Goal: Task Accomplishment & Management: Complete application form

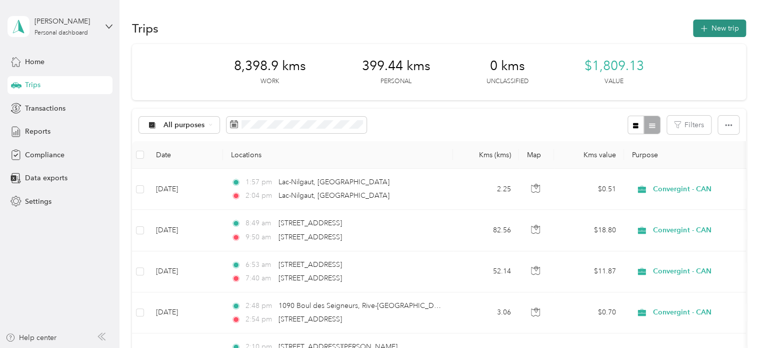
click at [717, 29] on button "New trip" at bounding box center [719, 29] width 53 height 18
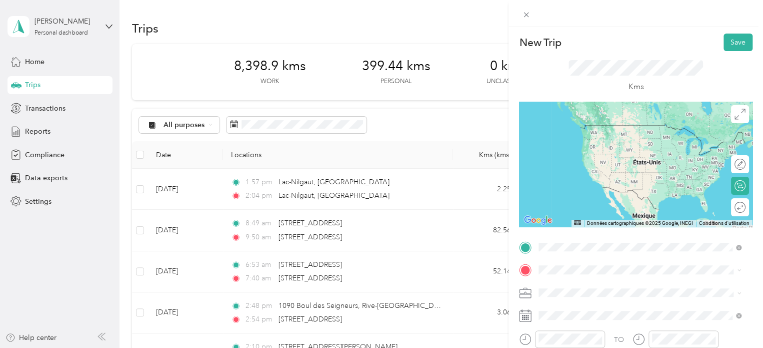
click at [619, 136] on div "Terrebonne [GEOGRAPHIC_DATA], [GEOGRAPHIC_DATA]" at bounding box center [640, 129] width 196 height 21
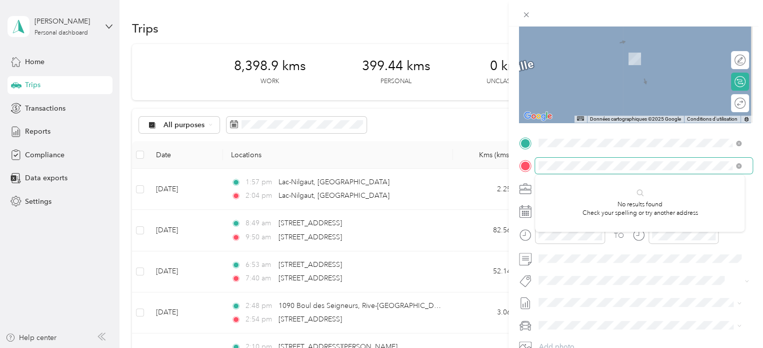
scroll to position [150, 0]
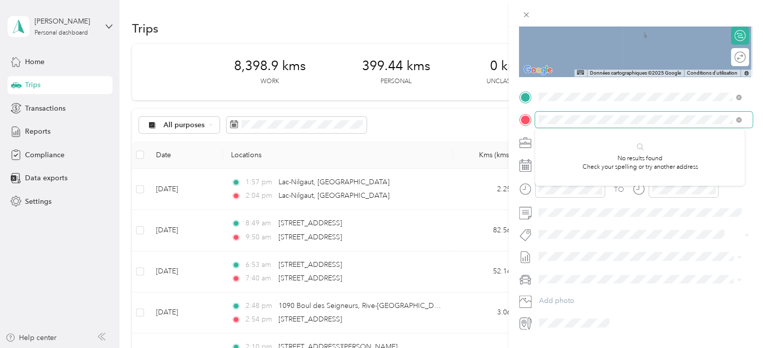
click at [529, 118] on div at bounding box center [636, 120] width 234 height 16
click at [748, 154] on form "New Trip Save This trip cannot be edited because it is either under review, app…" at bounding box center [636, 106] width 255 height 447
click at [583, 157] on span "Repentigny [GEOGRAPHIC_DATA], [GEOGRAPHIC_DATA]" at bounding box center [632, 155] width 148 height 18
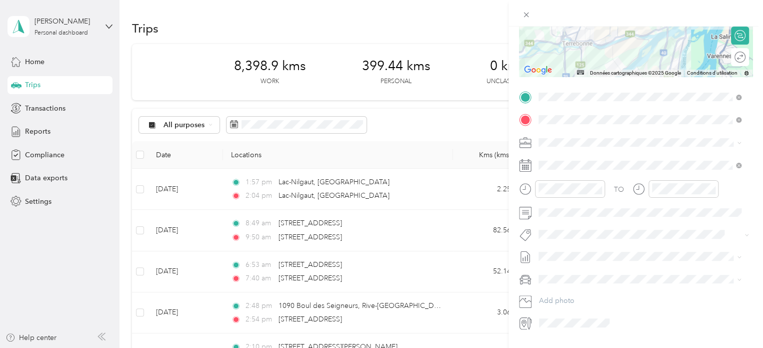
click at [526, 166] on rect at bounding box center [527, 166] width 2 height 2
click at [557, 220] on div "[DATE]" at bounding box center [598, 222] width 126 height 11
click at [564, 223] on icon at bounding box center [564, 222] width 10 height 10
click at [599, 255] on div "3" at bounding box center [598, 256] width 13 height 13
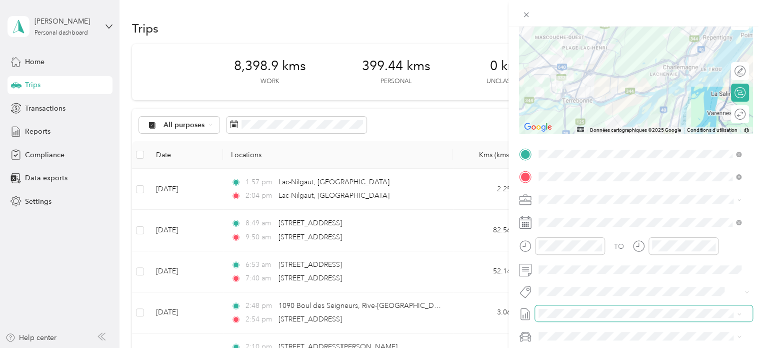
scroll to position [0, 0]
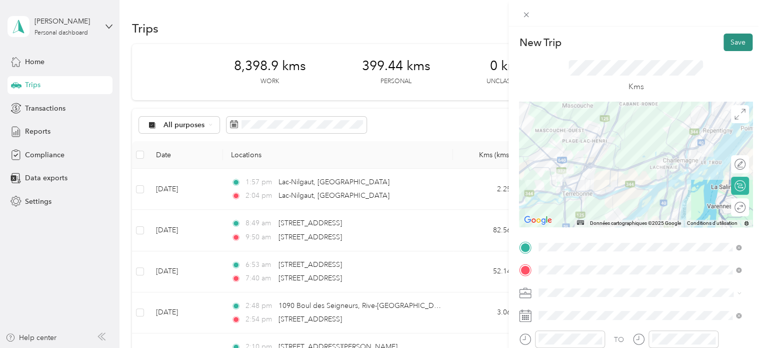
click at [732, 42] on button "Save" at bounding box center [738, 43] width 29 height 18
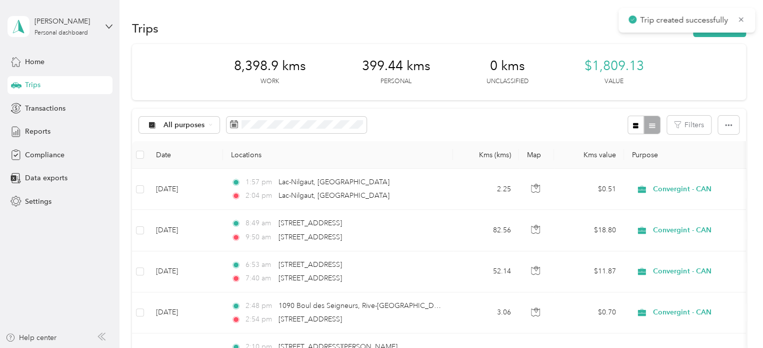
click at [662, 21] on p "Trip created successfully" at bounding box center [685, 20] width 90 height 13
click at [634, 19] on circle at bounding box center [633, 20] width 8 height 8
click at [720, 26] on button "New trip" at bounding box center [719, 29] width 53 height 18
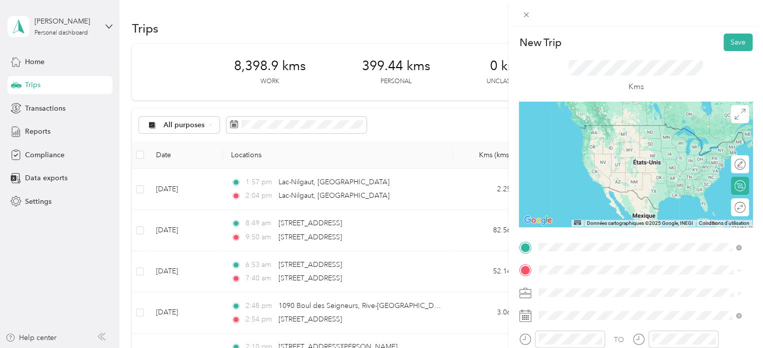
click at [585, 127] on span "Repentigny [GEOGRAPHIC_DATA], [GEOGRAPHIC_DATA]" at bounding box center [632, 130] width 148 height 18
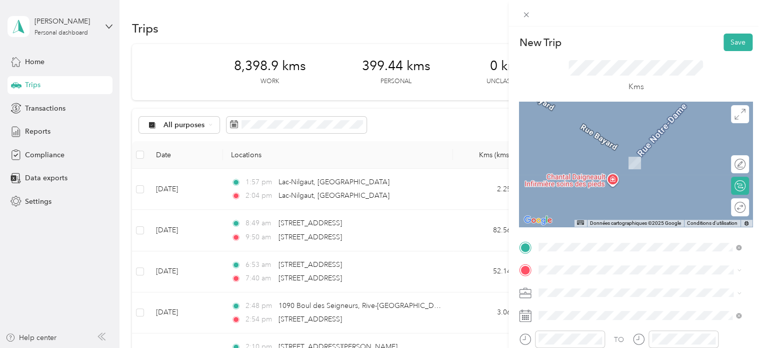
click at [602, 155] on span "Joliette [GEOGRAPHIC_DATA], [GEOGRAPHIC_DATA]" at bounding box center [632, 151] width 148 height 18
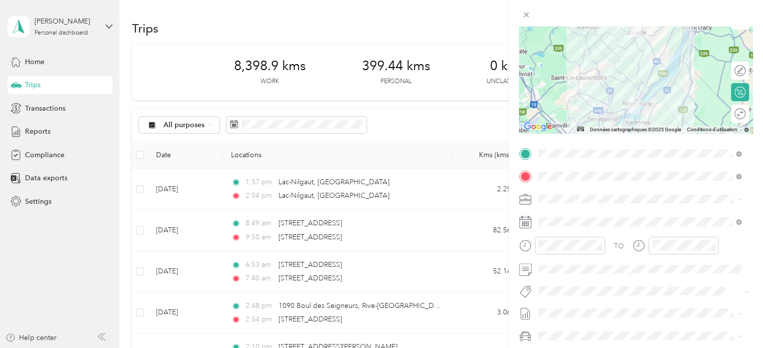
scroll to position [100, 0]
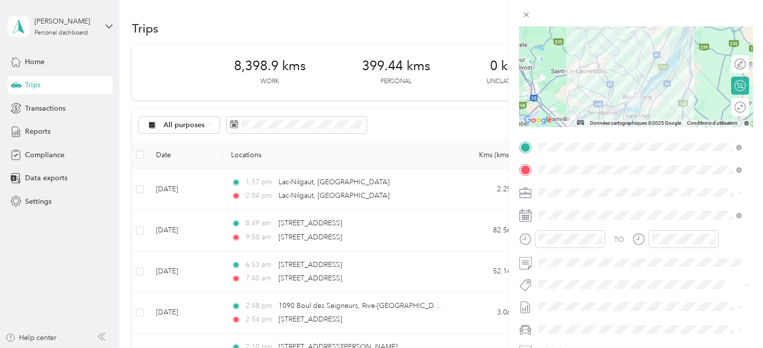
click at [528, 218] on rect at bounding box center [529, 218] width 2 height 2
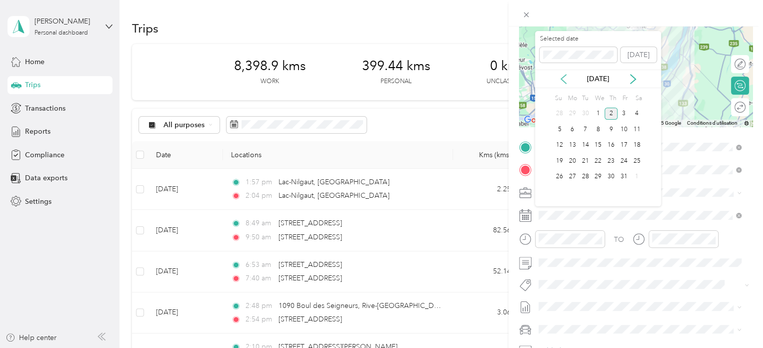
click at [562, 78] on icon at bounding box center [563, 79] width 5 height 9
click at [599, 112] on div "3" at bounding box center [598, 114] width 13 height 13
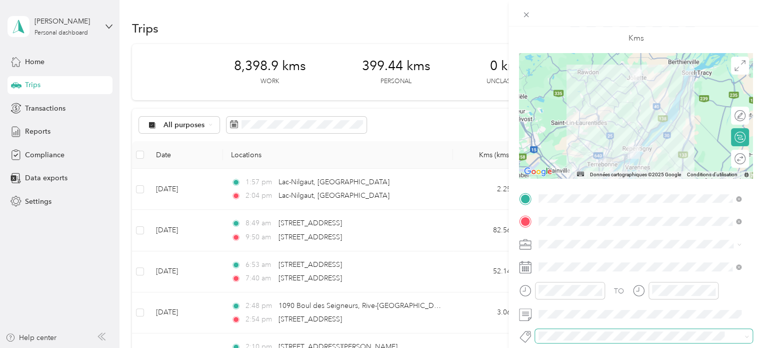
scroll to position [0, 0]
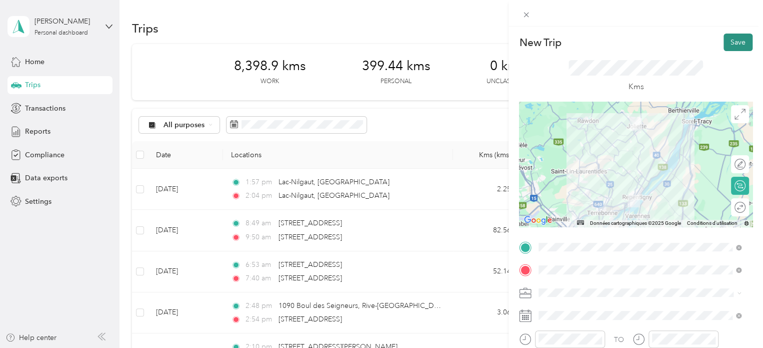
click at [728, 42] on button "Save" at bounding box center [738, 43] width 29 height 18
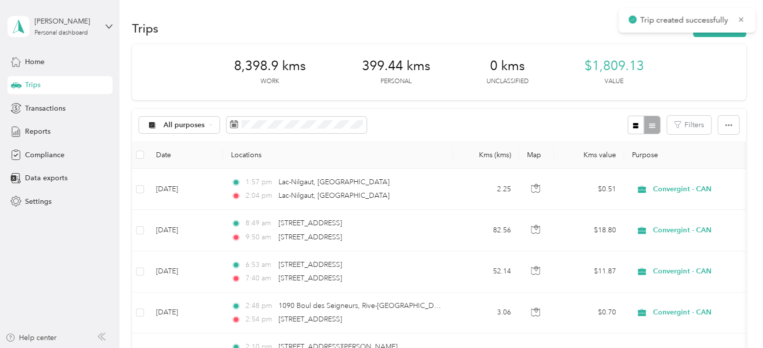
click at [739, 63] on div "8,398.9 kms Work 399.44 kms Personal 0 kms Unclassified $1,809.13 Value" at bounding box center [439, 72] width 614 height 56
click at [700, 25] on icon "button" at bounding box center [704, 29] width 12 height 12
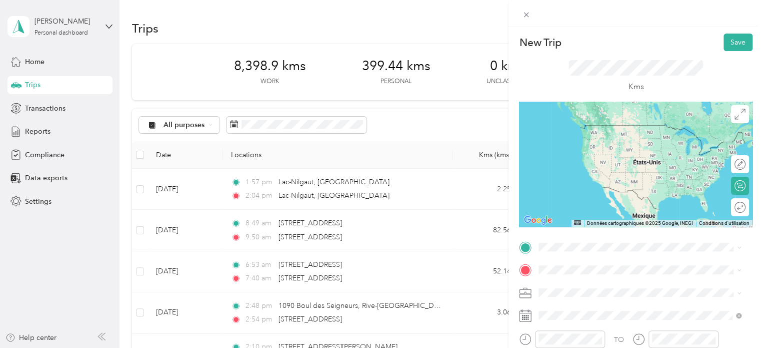
click at [594, 126] on span "Joliette [GEOGRAPHIC_DATA], [GEOGRAPHIC_DATA]" at bounding box center [632, 127] width 148 height 18
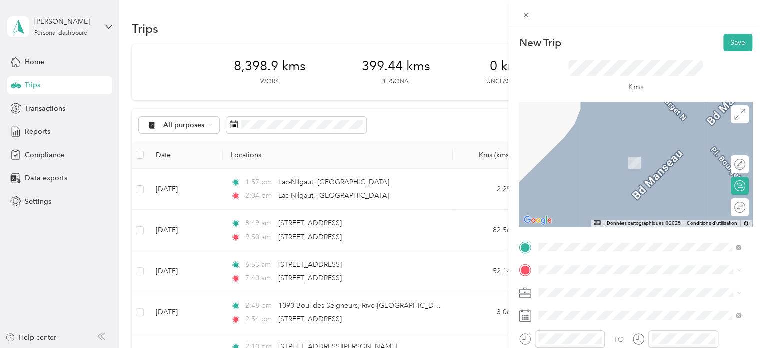
click at [593, 158] on div "Terrebonne [GEOGRAPHIC_DATA], [GEOGRAPHIC_DATA]" at bounding box center [640, 151] width 196 height 21
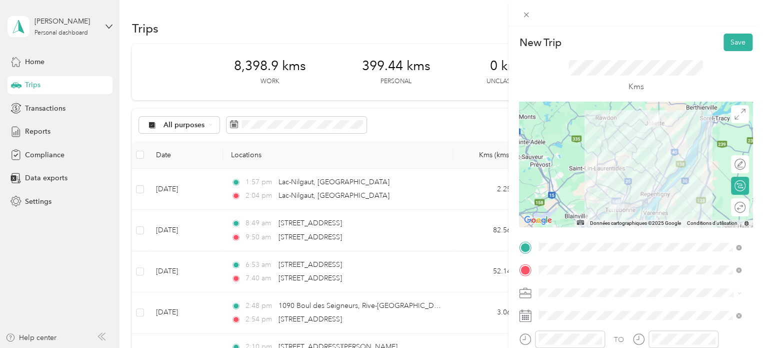
click at [528, 316] on rect at bounding box center [529, 316] width 2 height 2
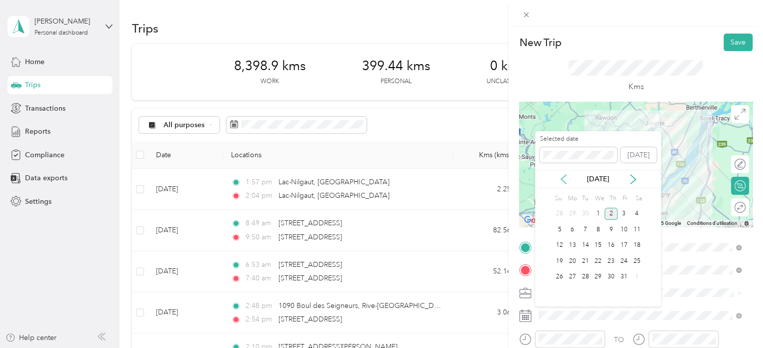
click at [562, 179] on icon at bounding box center [563, 179] width 5 height 9
click at [598, 214] on div "3" at bounding box center [598, 214] width 13 height 13
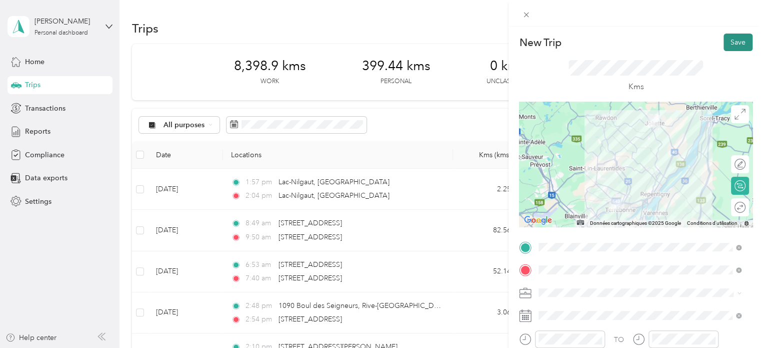
click at [728, 44] on button "Save" at bounding box center [738, 43] width 29 height 18
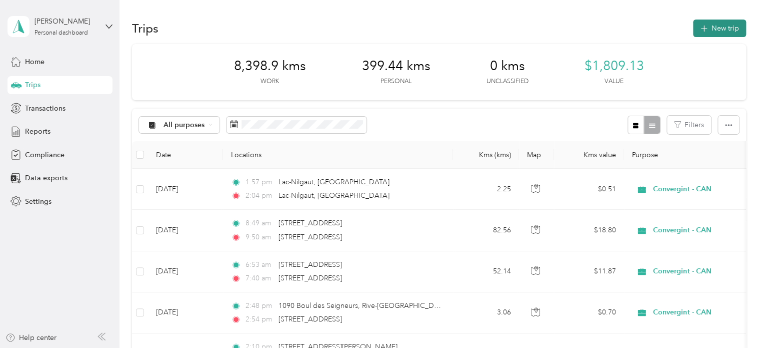
click at [723, 28] on button "New trip" at bounding box center [719, 29] width 53 height 18
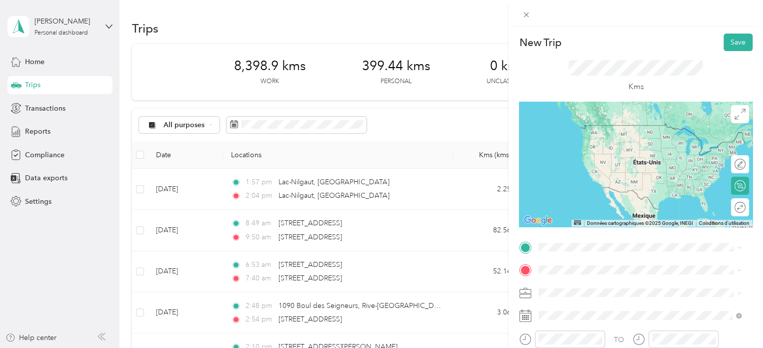
click at [596, 129] on span "Terrebonne [GEOGRAPHIC_DATA], [GEOGRAPHIC_DATA]" at bounding box center [632, 125] width 148 height 18
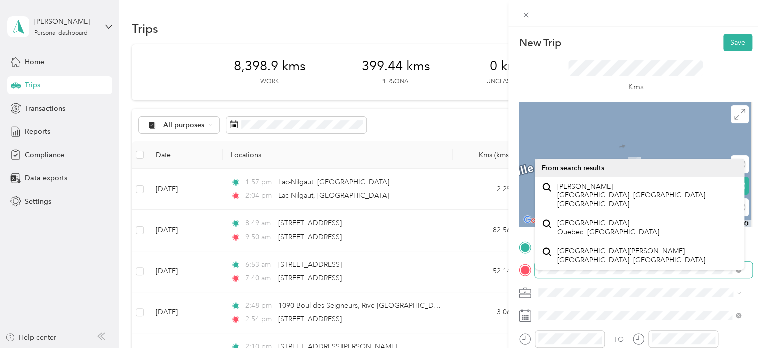
click at [504, 268] on div "New Trip Save This trip cannot be edited because it is either under review, app…" at bounding box center [381, 174] width 763 height 348
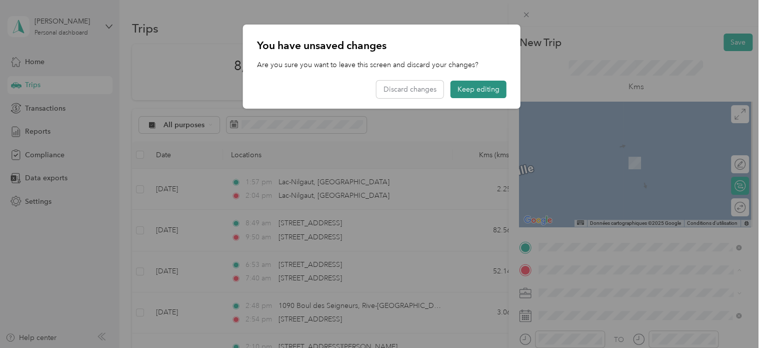
click at [486, 93] on button "Keep editing" at bounding box center [479, 90] width 56 height 18
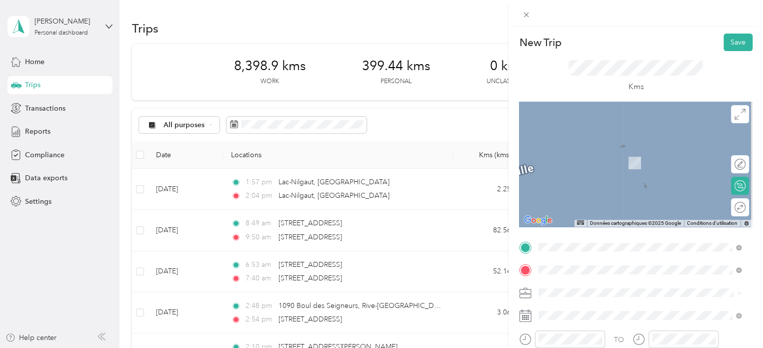
click at [576, 152] on span "[STREET_ADDRESS]" at bounding box center [590, 148] width 64 height 9
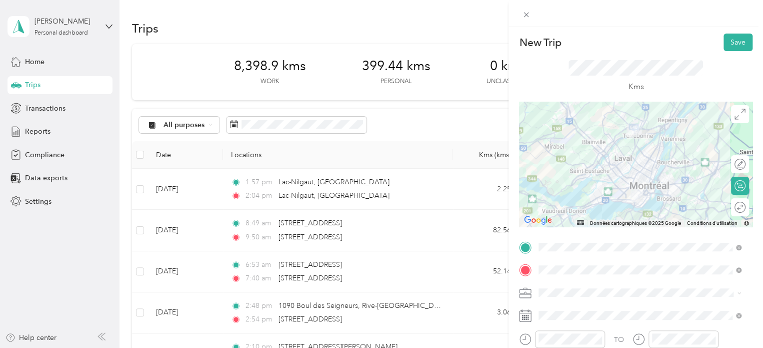
click at [524, 314] on icon at bounding box center [525, 315] width 13 height 13
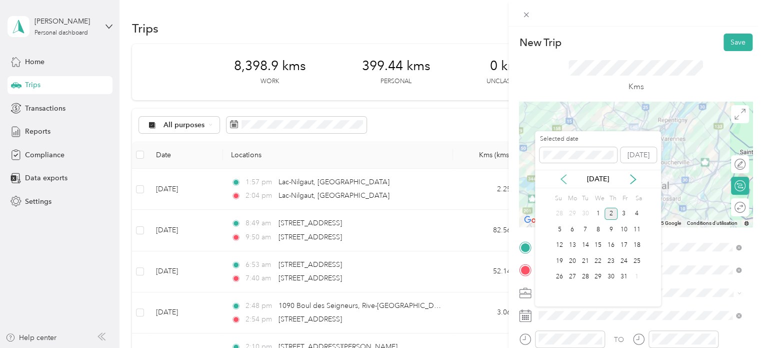
click at [562, 177] on icon at bounding box center [563, 179] width 5 height 9
click at [612, 212] on div "4" at bounding box center [611, 214] width 13 height 13
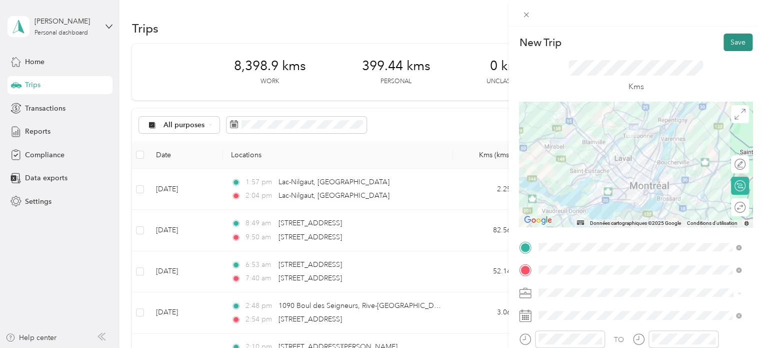
click at [736, 43] on button "Save" at bounding box center [738, 43] width 29 height 18
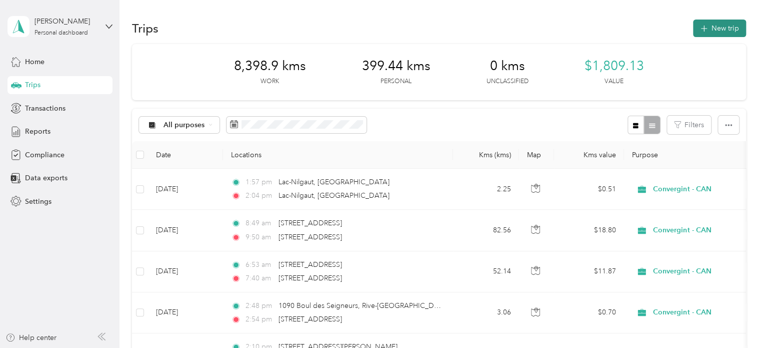
click at [718, 30] on button "New trip" at bounding box center [719, 29] width 53 height 18
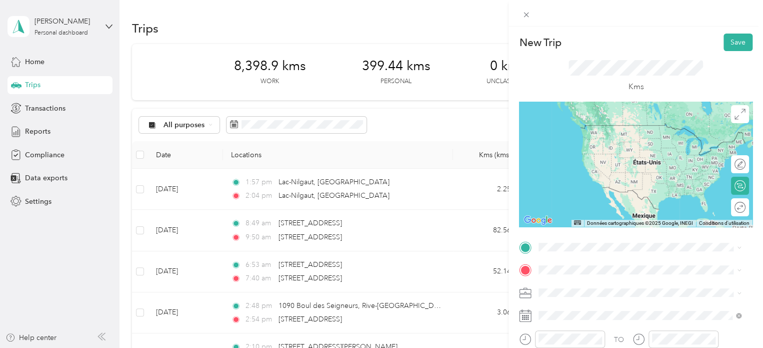
click at [621, 285] on span "[STREET_ADDRESS]" at bounding box center [590, 280] width 64 height 9
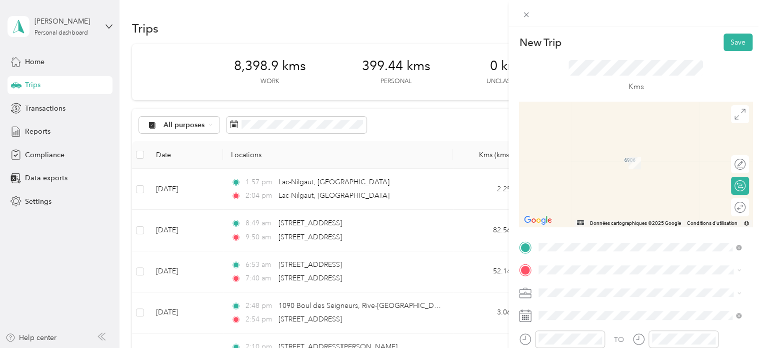
click at [581, 154] on span "Terrebonne [GEOGRAPHIC_DATA], [GEOGRAPHIC_DATA]" at bounding box center [632, 152] width 148 height 18
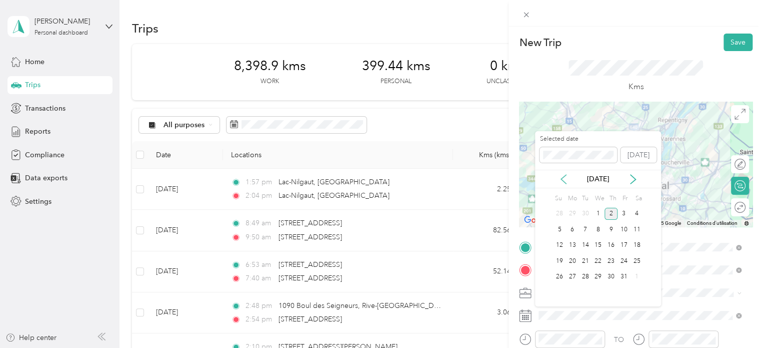
click at [560, 178] on icon at bounding box center [564, 179] width 10 height 10
click at [612, 214] on div "4" at bounding box center [611, 214] width 13 height 13
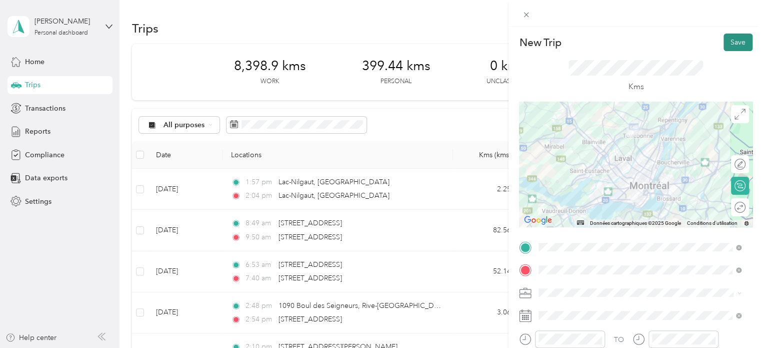
click at [730, 40] on button "Save" at bounding box center [738, 43] width 29 height 18
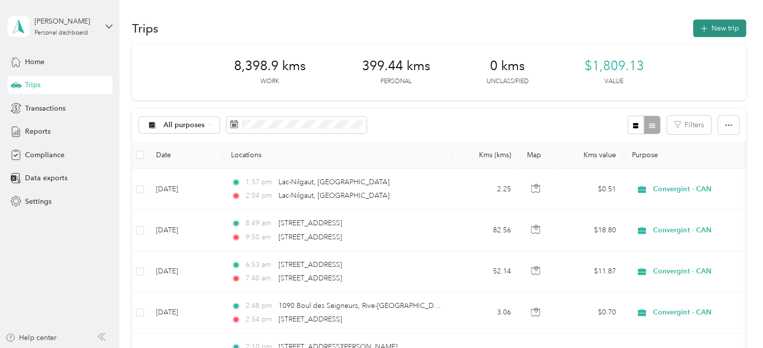
click at [724, 28] on button "New trip" at bounding box center [719, 29] width 53 height 18
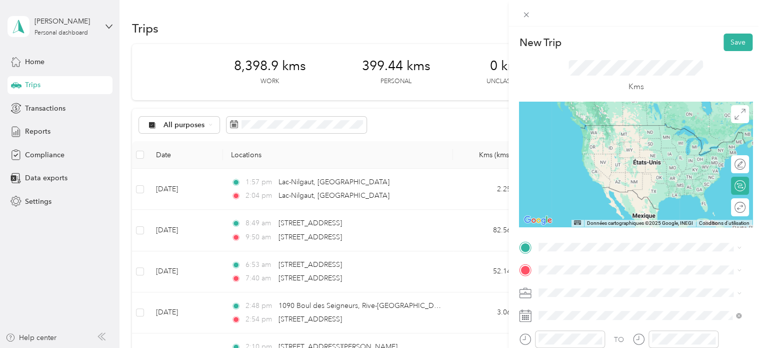
click at [597, 127] on span "Terrebonne [GEOGRAPHIC_DATA], [GEOGRAPHIC_DATA]" at bounding box center [632, 128] width 148 height 18
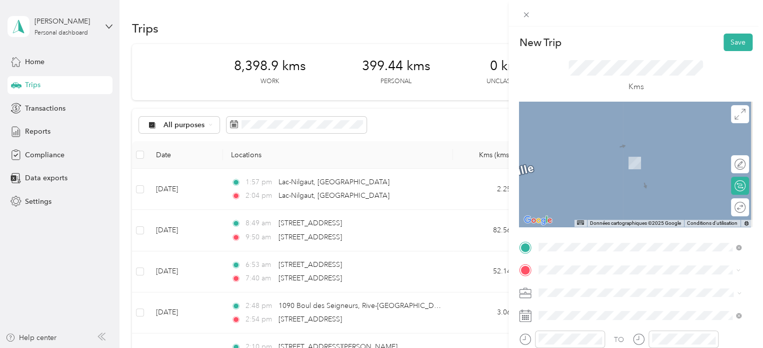
click at [602, 158] on li "Contrecœur [GEOGRAPHIC_DATA], [GEOGRAPHIC_DATA]" at bounding box center [640, 152] width 210 height 28
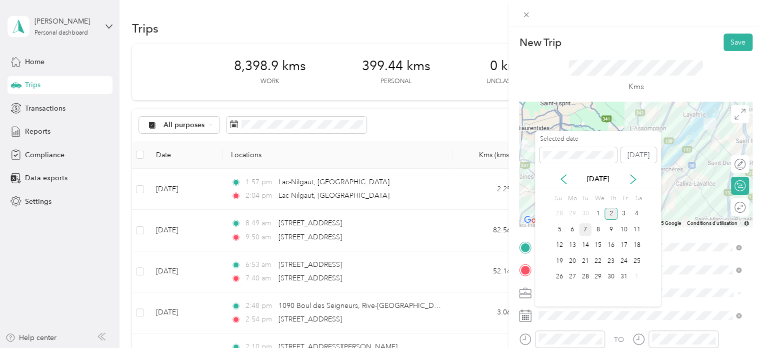
click at [585, 229] on div "7" at bounding box center [585, 229] width 13 height 13
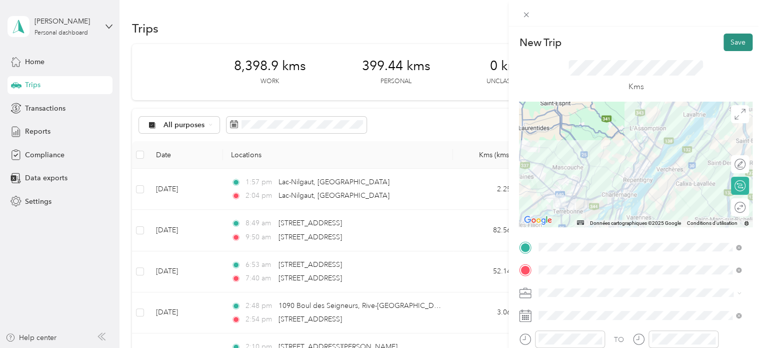
click at [725, 42] on button "Save" at bounding box center [738, 43] width 29 height 18
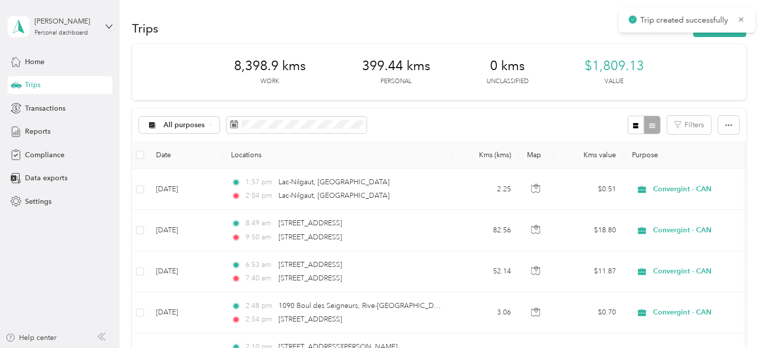
click at [564, 25] on div "Trips New trip" at bounding box center [439, 28] width 614 height 21
click at [716, 26] on button "New trip" at bounding box center [719, 29] width 53 height 18
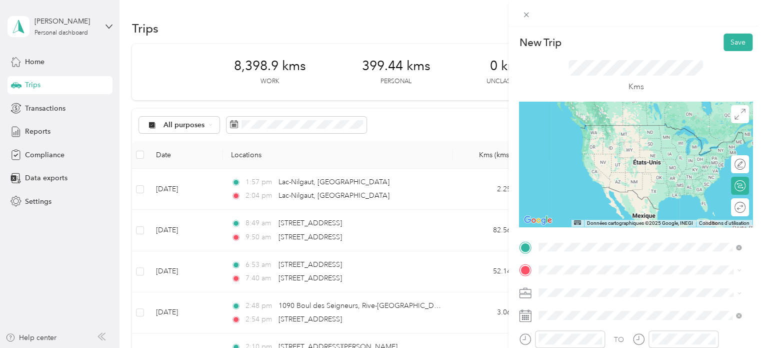
click at [590, 127] on span "Contrecœur [GEOGRAPHIC_DATA], [GEOGRAPHIC_DATA]" at bounding box center [632, 130] width 148 height 18
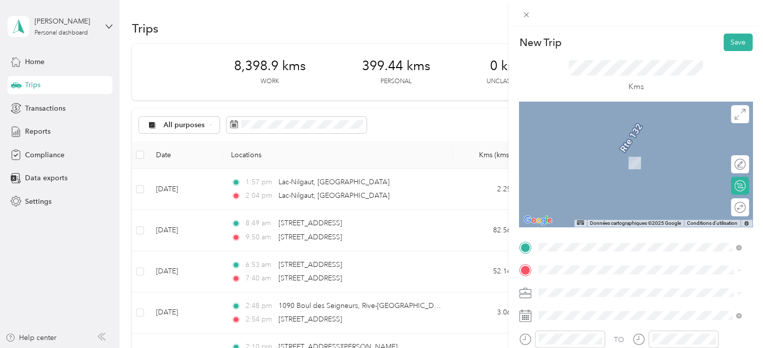
click at [586, 149] on span "[GEOGRAPHIC_DATA][PERSON_NAME] [GEOGRAPHIC_DATA], [GEOGRAPHIC_DATA]" at bounding box center [632, 151] width 148 height 18
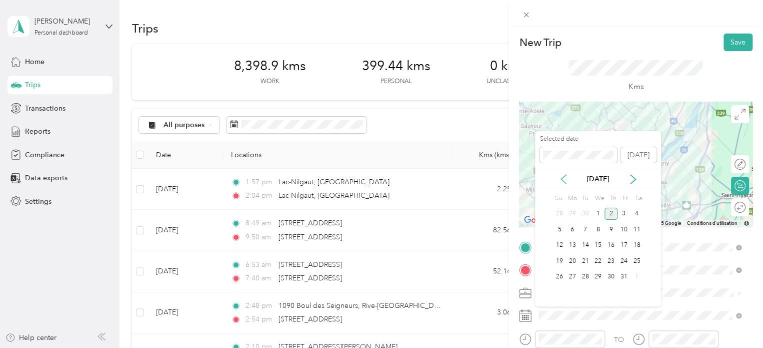
click at [563, 178] on icon at bounding box center [564, 179] width 10 height 10
click at [584, 230] on div "9" at bounding box center [585, 229] width 13 height 13
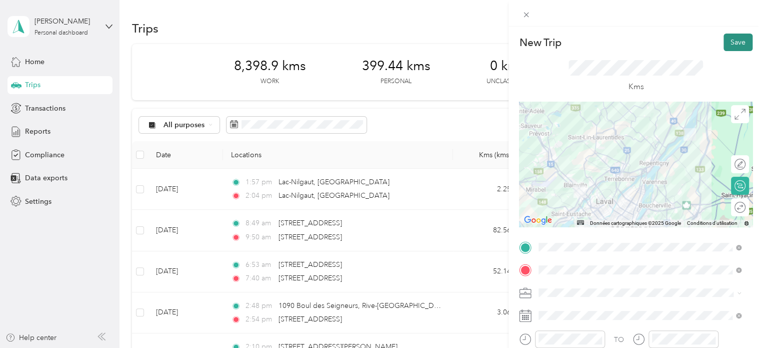
click at [728, 40] on button "Save" at bounding box center [738, 43] width 29 height 18
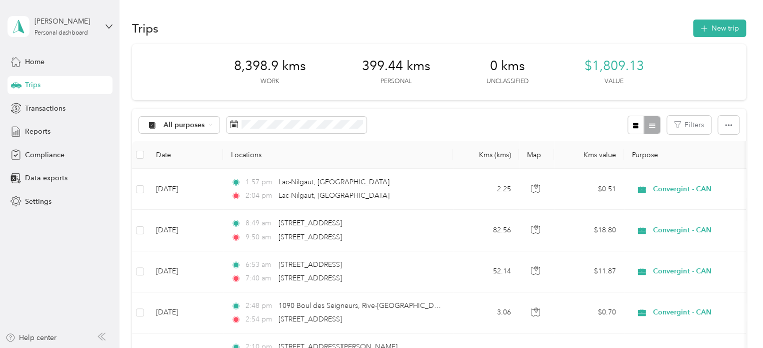
click at [682, 62] on div "8,398.9 kms Work 399.44 kms Personal 0 kms Unclassified $1,809.13 Value" at bounding box center [439, 72] width 614 height 56
click at [713, 28] on button "New trip" at bounding box center [719, 29] width 53 height 18
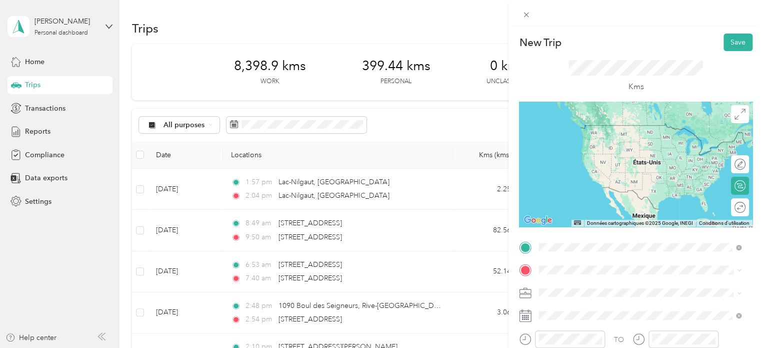
click at [588, 131] on span "[GEOGRAPHIC_DATA][PERSON_NAME] [GEOGRAPHIC_DATA], [GEOGRAPHIC_DATA]" at bounding box center [632, 130] width 148 height 18
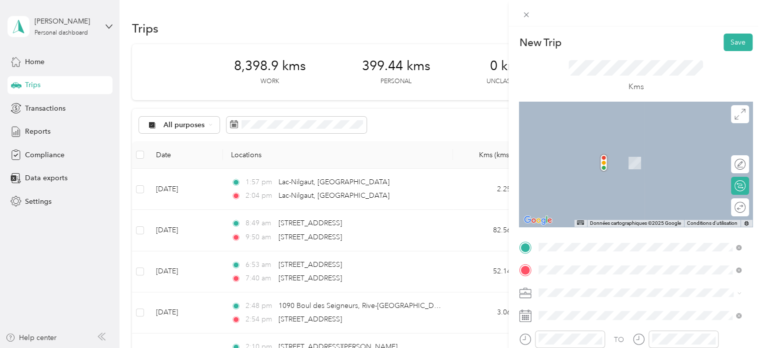
click at [585, 155] on span "Terrebonne [GEOGRAPHIC_DATA], [GEOGRAPHIC_DATA]" at bounding box center [632, 153] width 148 height 18
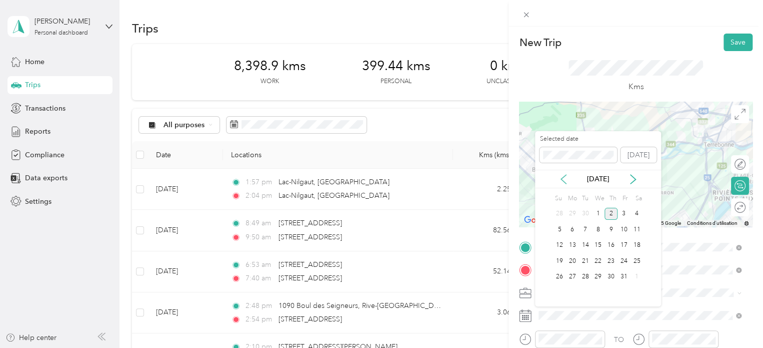
click at [560, 178] on icon at bounding box center [564, 179] width 10 height 10
click at [585, 231] on div "9" at bounding box center [585, 229] width 13 height 13
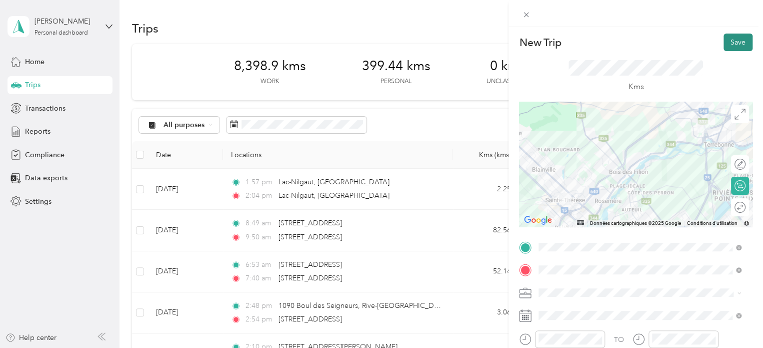
click at [728, 38] on button "Save" at bounding box center [738, 43] width 29 height 18
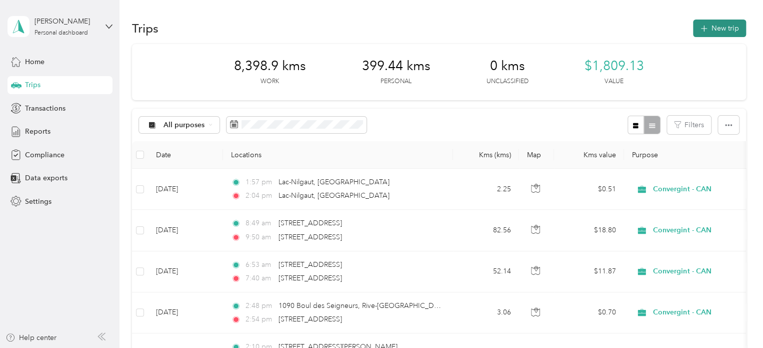
click at [716, 27] on button "New trip" at bounding box center [719, 29] width 53 height 18
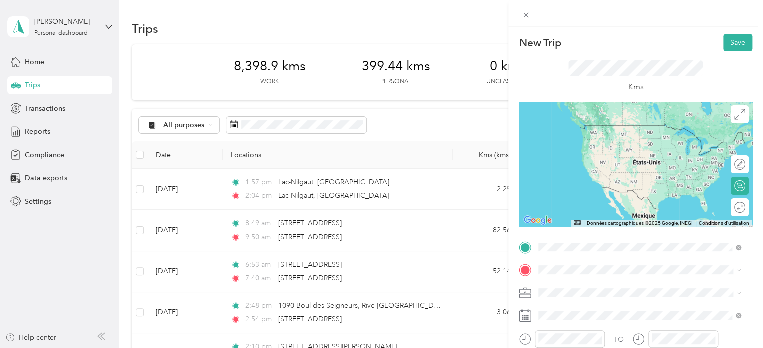
click at [581, 130] on span "Terrebonne [GEOGRAPHIC_DATA], [GEOGRAPHIC_DATA]" at bounding box center [632, 130] width 148 height 18
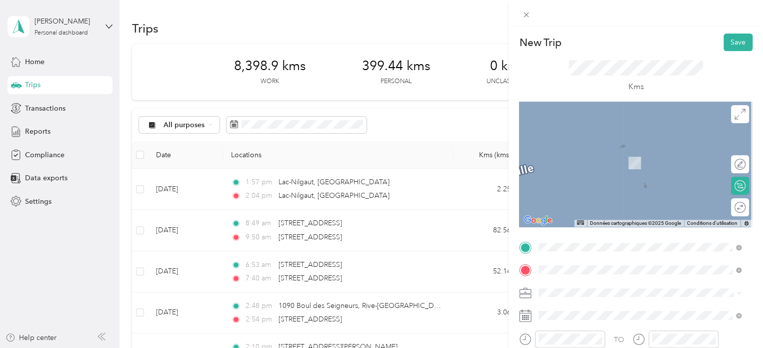
click at [575, 159] on li "Contrecœur [GEOGRAPHIC_DATA], [GEOGRAPHIC_DATA]" at bounding box center [640, 152] width 210 height 28
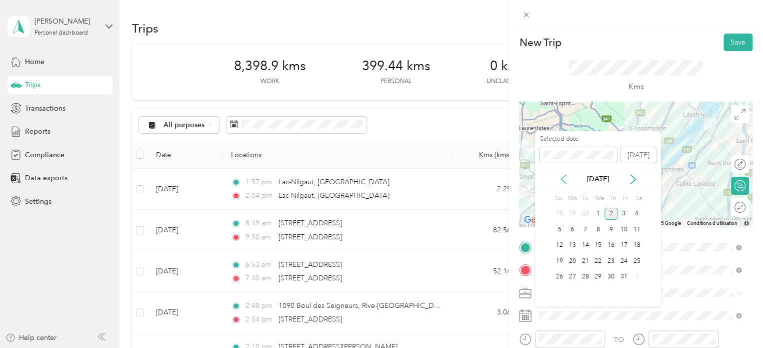
click at [560, 178] on icon at bounding box center [564, 179] width 10 height 10
click at [584, 228] on div "9" at bounding box center [585, 229] width 13 height 13
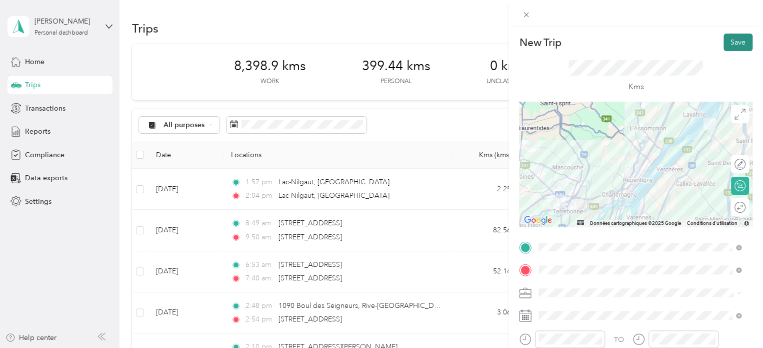
click at [728, 44] on button "Save" at bounding box center [738, 43] width 29 height 18
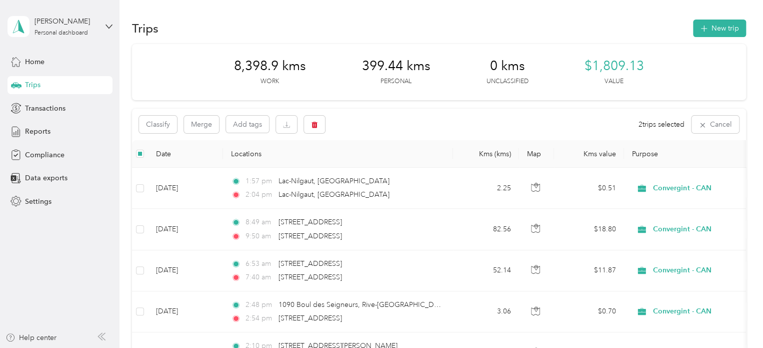
drag, startPoint x: 734, startPoint y: 0, endPoint x: 82, endPoint y: 284, distance: 710.8
click at [82, 284] on aside "[PERSON_NAME] Personal dashboard Home Trips Transactions Reports Compliance Dat…" at bounding box center [60, 174] width 120 height 348
click at [313, 127] on icon "button" at bounding box center [315, 125] width 6 height 7
click at [385, 167] on button "Yes" at bounding box center [389, 166] width 20 height 16
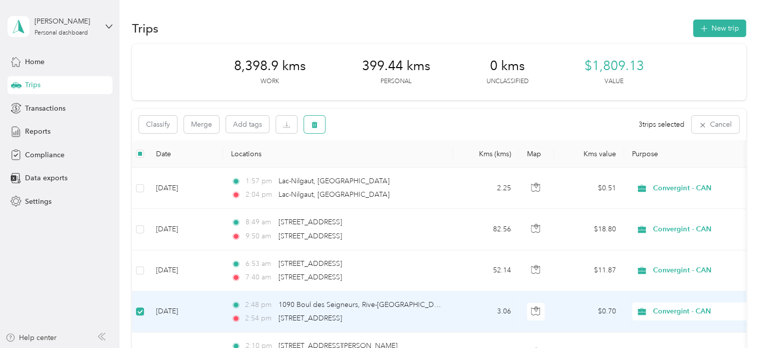
click at [318, 123] on button "button" at bounding box center [314, 125] width 21 height 18
click at [385, 166] on button "Yes" at bounding box center [389, 166] width 20 height 16
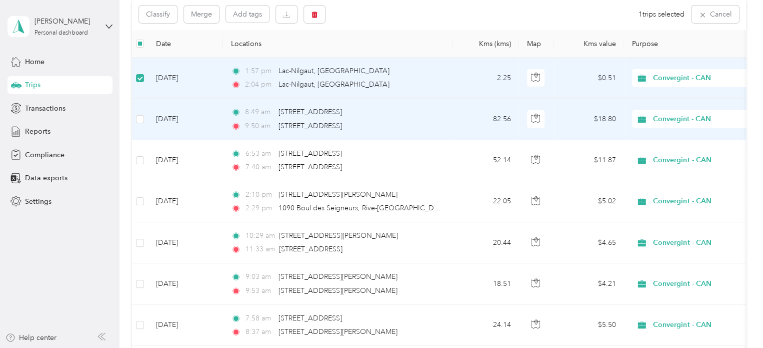
scroll to position [49, 0]
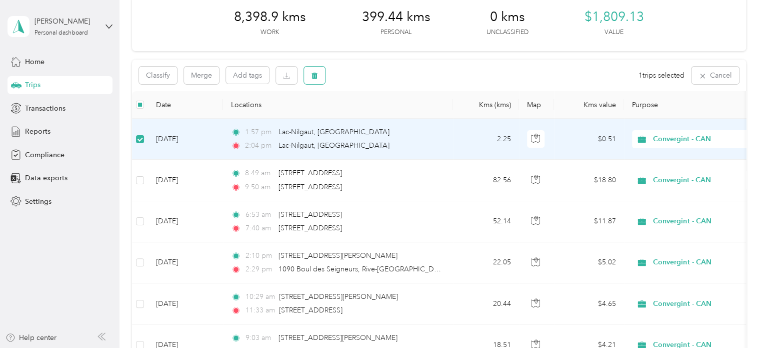
click at [314, 73] on icon "button" at bounding box center [314, 75] width 7 height 7
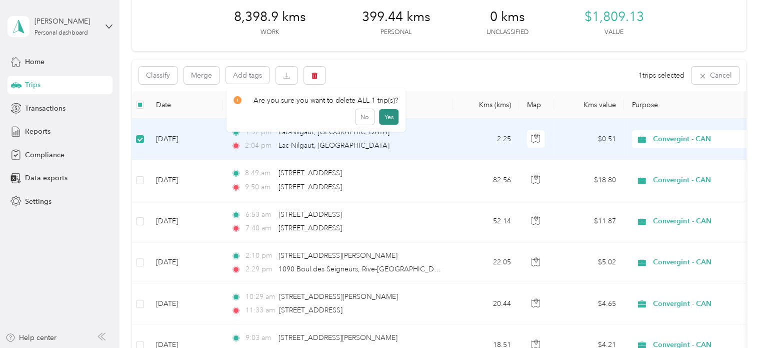
click at [388, 115] on button "Yes" at bounding box center [389, 117] width 20 height 16
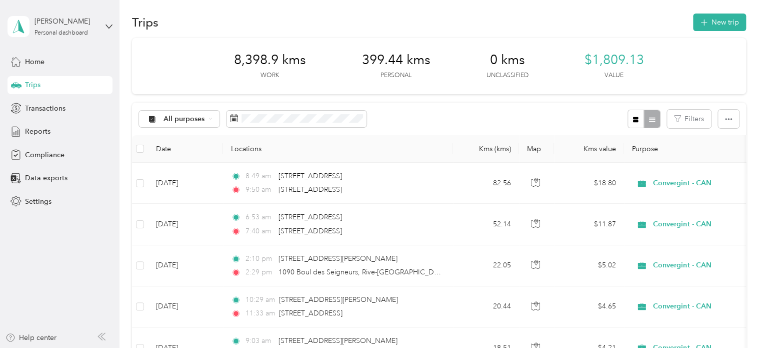
scroll to position [0, 0]
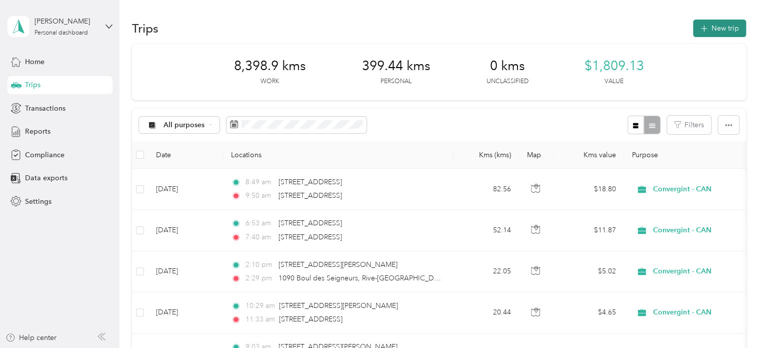
click at [731, 23] on button "New trip" at bounding box center [719, 29] width 53 height 18
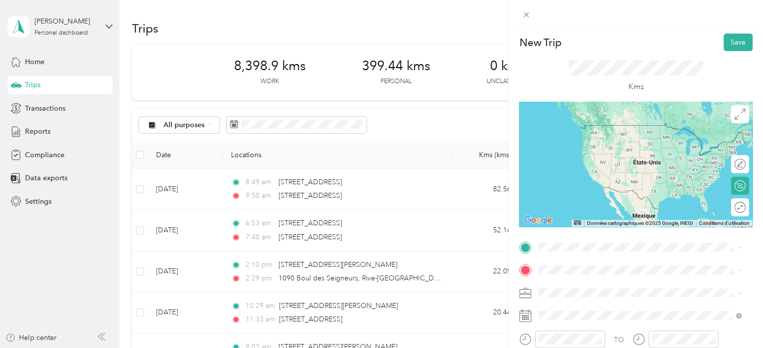
click at [593, 129] on span "Terrebonne [GEOGRAPHIC_DATA], [GEOGRAPHIC_DATA]" at bounding box center [632, 126] width 148 height 18
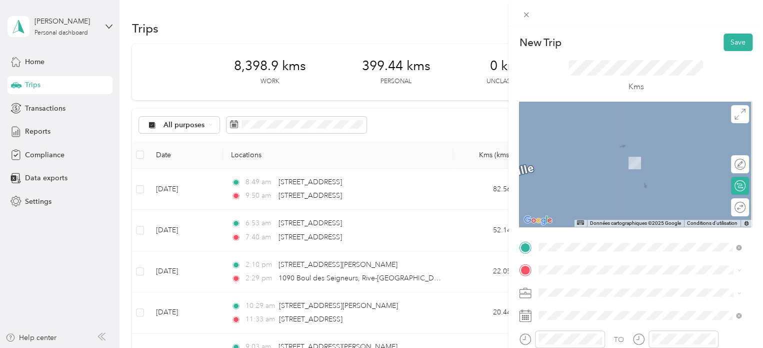
click at [587, 154] on span "[GEOGRAPHIC_DATA] [GEOGRAPHIC_DATA], [GEOGRAPHIC_DATA]" at bounding box center [632, 150] width 148 height 18
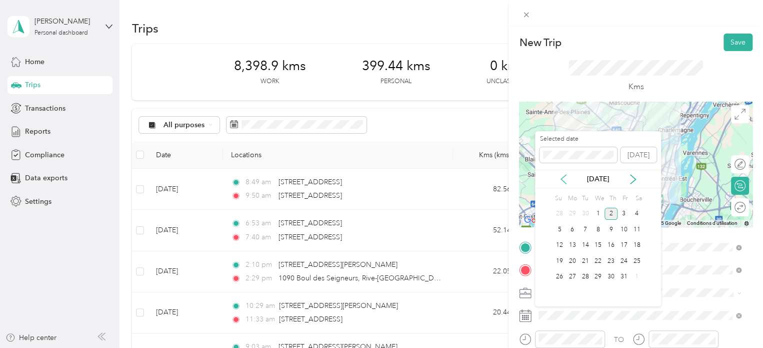
click at [565, 178] on icon at bounding box center [564, 179] width 10 height 10
click at [575, 262] on div "22" at bounding box center [572, 261] width 13 height 13
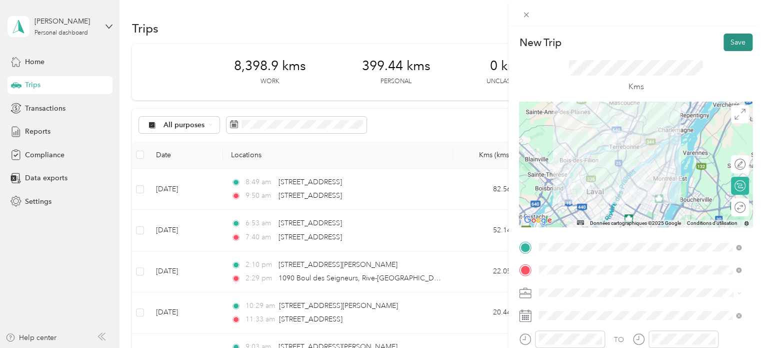
click at [732, 40] on button "Save" at bounding box center [738, 43] width 29 height 18
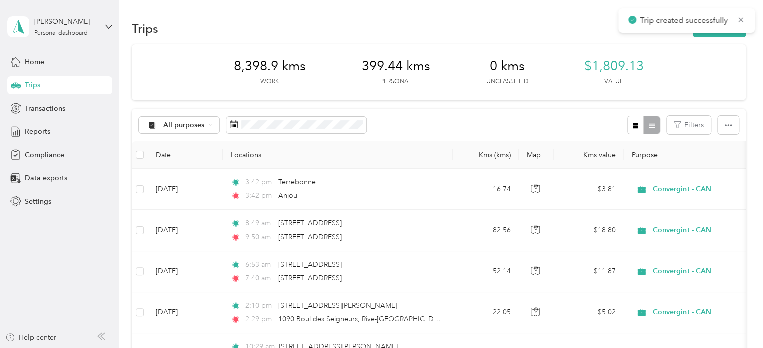
click at [552, 23] on div "Trips New trip" at bounding box center [439, 28] width 614 height 21
click at [722, 28] on button "New trip" at bounding box center [719, 29] width 53 height 18
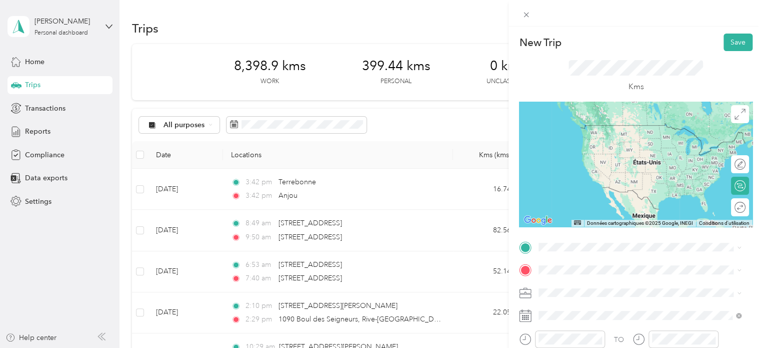
click at [575, 132] on span "[GEOGRAPHIC_DATA] [GEOGRAPHIC_DATA], [GEOGRAPHIC_DATA]" at bounding box center [632, 130] width 148 height 18
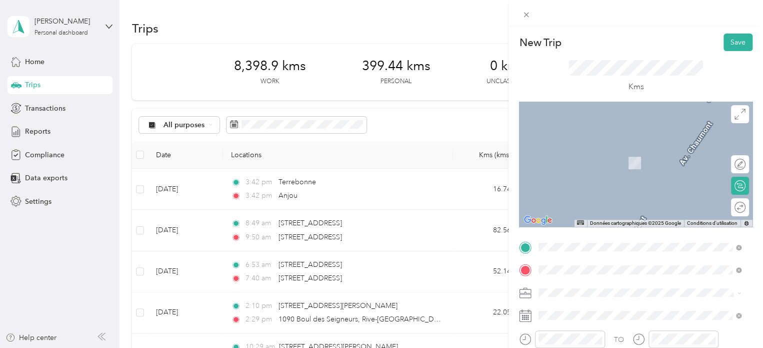
click at [590, 154] on span "Terrebonne [GEOGRAPHIC_DATA], [GEOGRAPHIC_DATA]" at bounding box center [632, 153] width 148 height 18
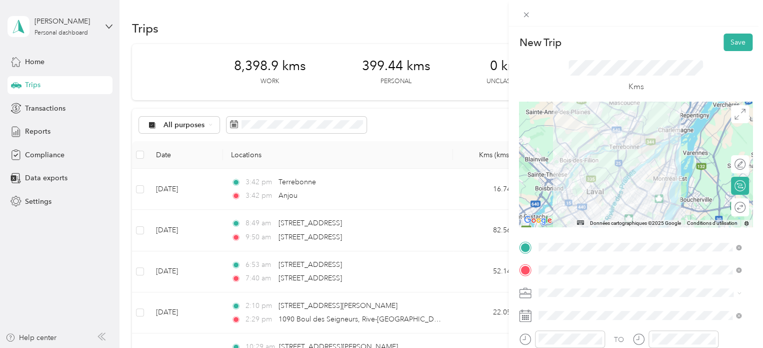
click at [528, 317] on rect at bounding box center [529, 318] width 2 height 2
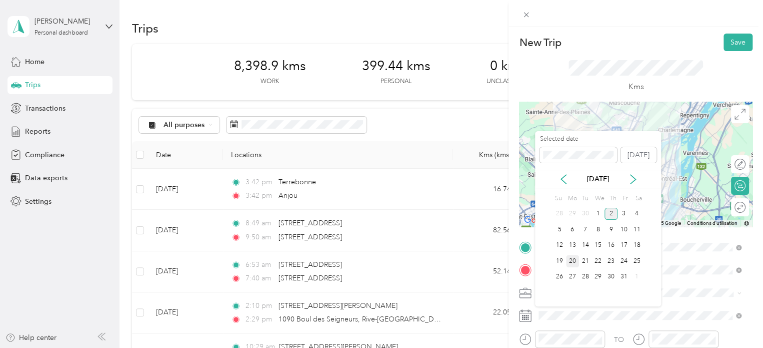
click at [574, 259] on div "20" at bounding box center [572, 261] width 13 height 13
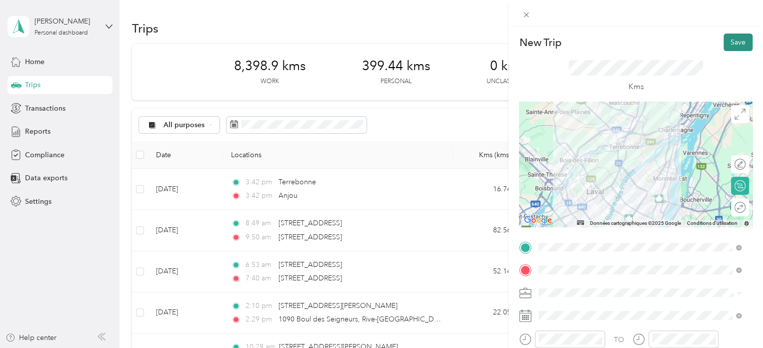
click at [726, 39] on button "Save" at bounding box center [738, 43] width 29 height 18
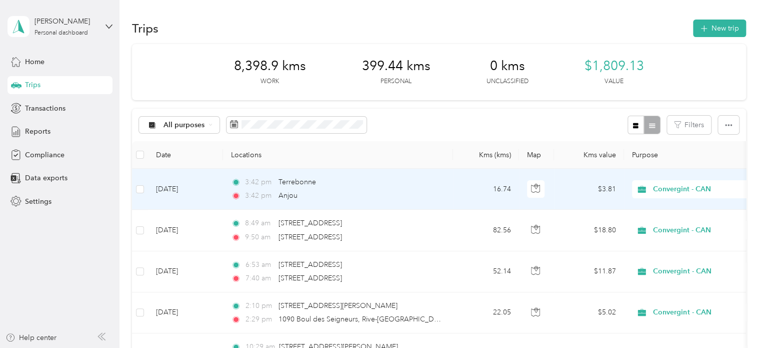
click at [172, 188] on td "[DATE]" at bounding box center [185, 189] width 75 height 41
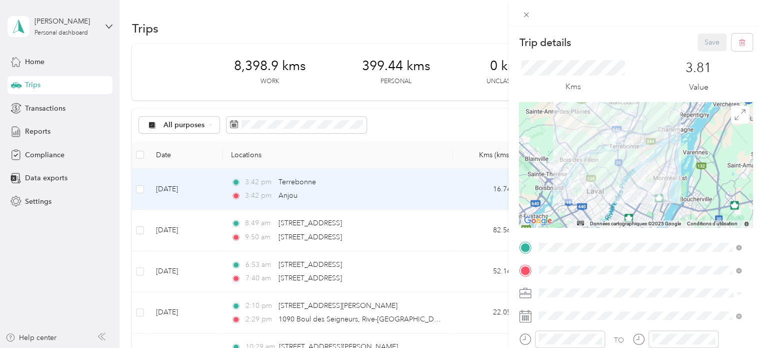
click at [69, 249] on div "Trip details Save This trip cannot be edited because it is either under review,…" at bounding box center [381, 174] width 763 height 348
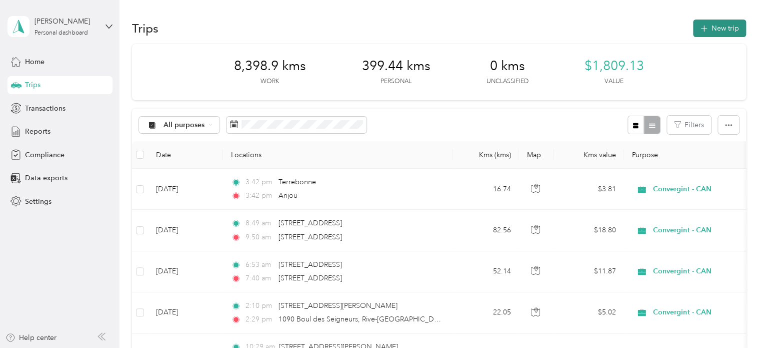
click at [693, 21] on button "New trip" at bounding box center [719, 29] width 53 height 18
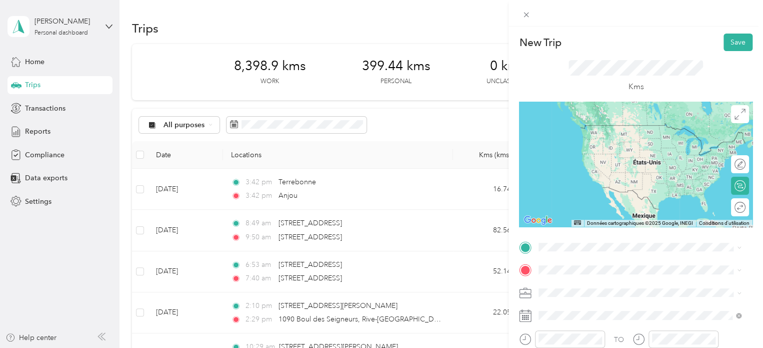
click at [580, 138] on li "[GEOGRAPHIC_DATA] [GEOGRAPHIC_DATA], [GEOGRAPHIC_DATA]" at bounding box center [640, 128] width 210 height 28
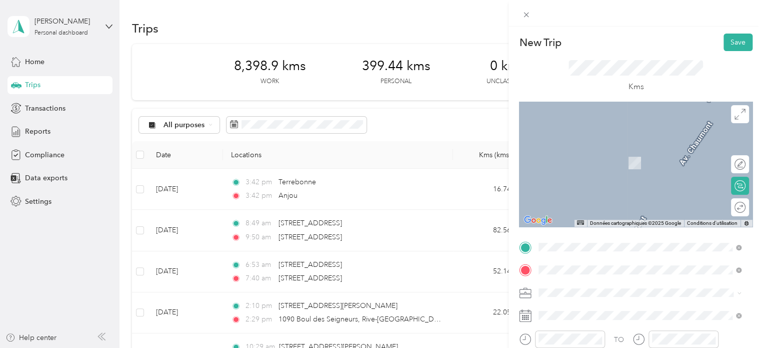
click at [612, 150] on div "Terrebonne [GEOGRAPHIC_DATA], [GEOGRAPHIC_DATA]" at bounding box center [640, 152] width 196 height 21
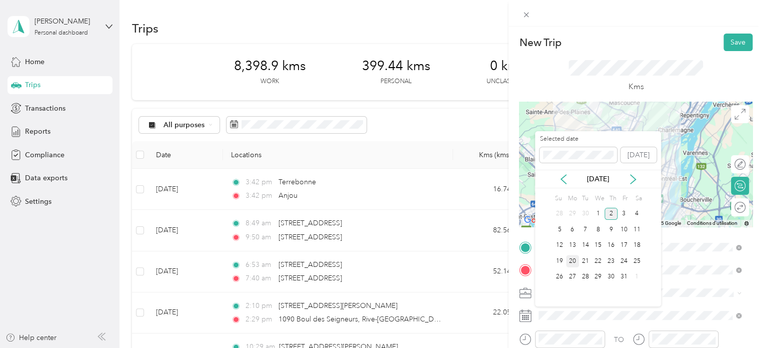
click at [572, 262] on div "20" at bounding box center [572, 261] width 13 height 13
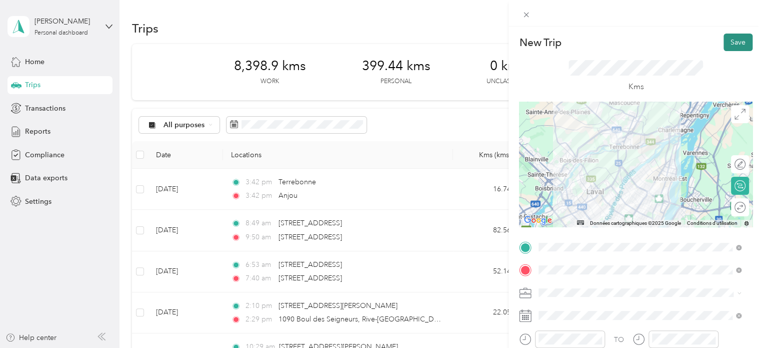
click at [736, 46] on button "Save" at bounding box center [738, 43] width 29 height 18
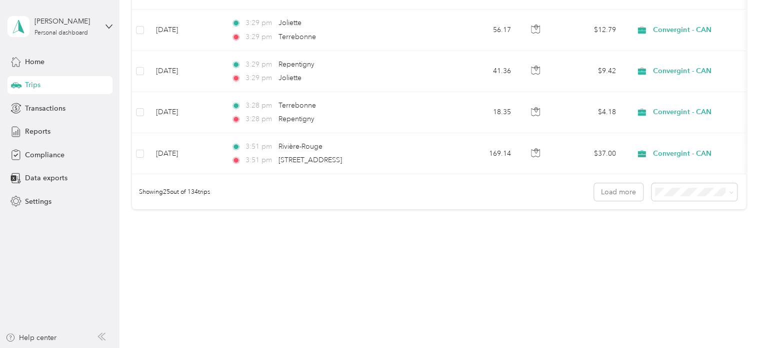
scroll to position [1027, 0]
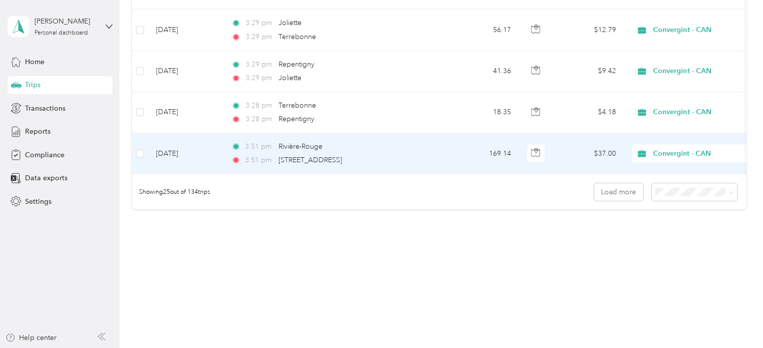
click at [135, 145] on td at bounding box center [140, 153] width 16 height 41
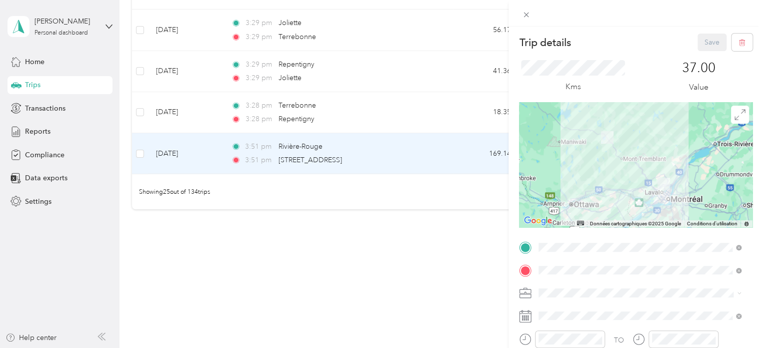
click at [140, 144] on div "Trip details Save This trip cannot be edited because it is either under review,…" at bounding box center [381, 174] width 763 height 348
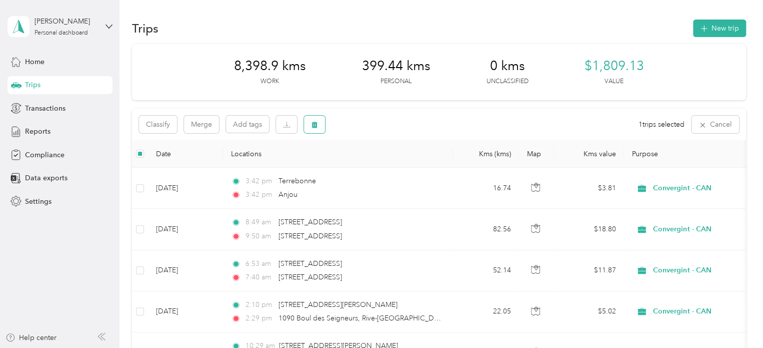
click at [311, 124] on icon "button" at bounding box center [314, 124] width 7 height 7
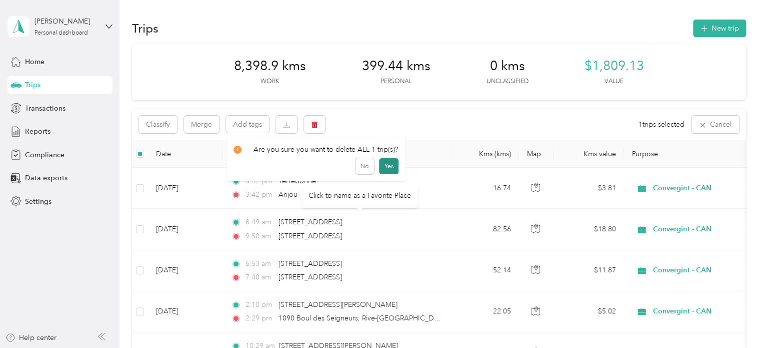
click at [390, 166] on button "Yes" at bounding box center [389, 166] width 20 height 16
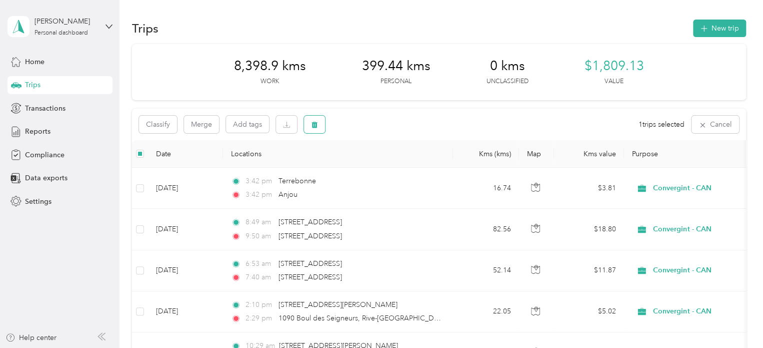
click at [313, 121] on icon "button" at bounding box center [314, 124] width 7 height 7
click at [384, 164] on button "Yes" at bounding box center [389, 166] width 20 height 16
click at [312, 124] on icon "button" at bounding box center [314, 124] width 7 height 7
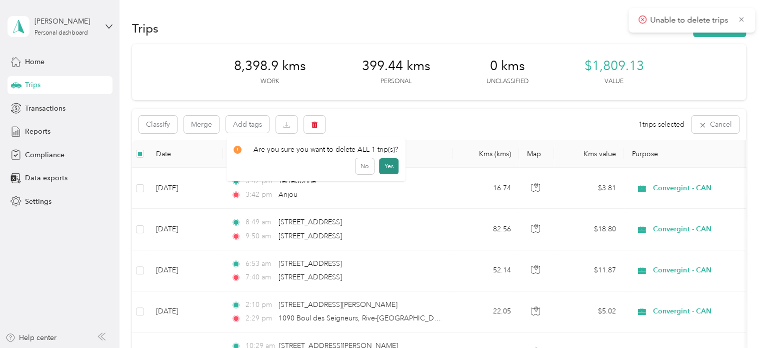
click at [387, 169] on button "Yes" at bounding box center [389, 166] width 20 height 16
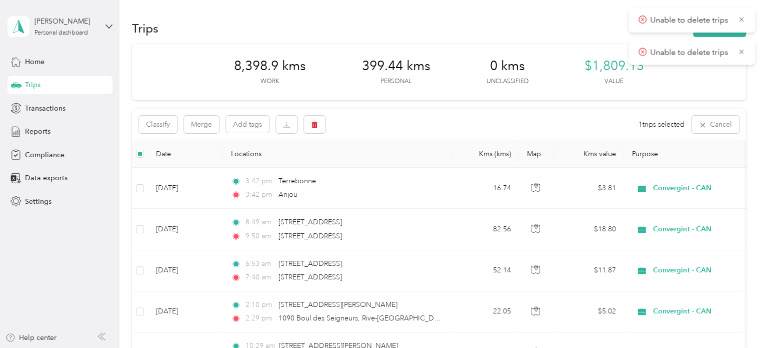
click at [642, 18] on icon at bounding box center [643, 19] width 8 height 9
click at [742, 17] on icon at bounding box center [742, 19] width 8 height 9
click at [741, 18] on icon at bounding box center [742, 19] width 8 height 9
click at [730, 27] on button "New trip" at bounding box center [719, 29] width 53 height 18
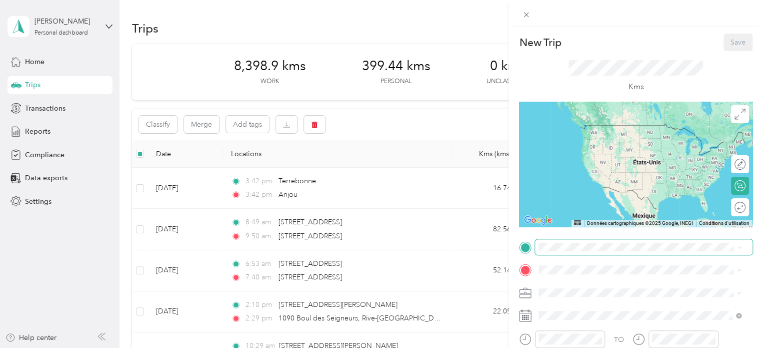
click at [574, 241] on span at bounding box center [644, 247] width 218 height 16
click at [585, 126] on span "[GEOGRAPHIC_DATA] [GEOGRAPHIC_DATA], [GEOGRAPHIC_DATA]" at bounding box center [632, 130] width 148 height 18
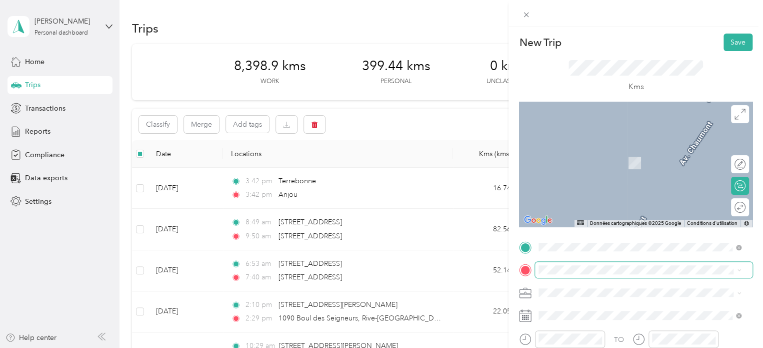
click at [546, 265] on span at bounding box center [644, 270] width 218 height 16
click at [540, 274] on span at bounding box center [644, 270] width 218 height 16
click at [581, 152] on span "Terrebonne [GEOGRAPHIC_DATA], [GEOGRAPHIC_DATA]" at bounding box center [632, 152] width 148 height 18
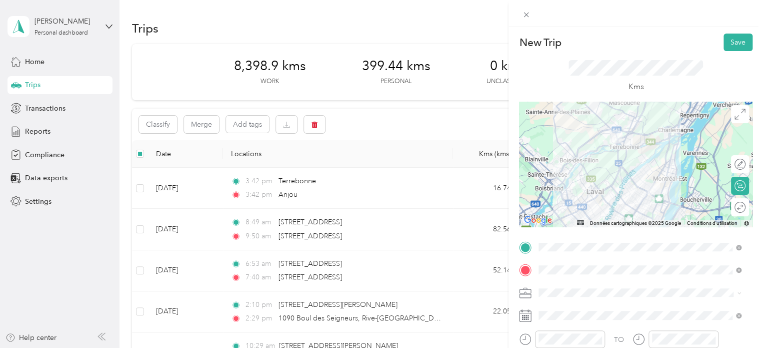
click at [528, 319] on rect at bounding box center [529, 320] width 2 height 2
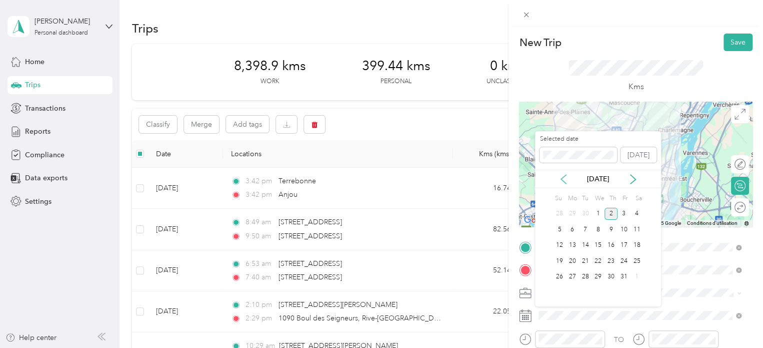
click at [562, 178] on icon at bounding box center [563, 179] width 5 height 9
click at [574, 260] on div "22" at bounding box center [572, 261] width 13 height 13
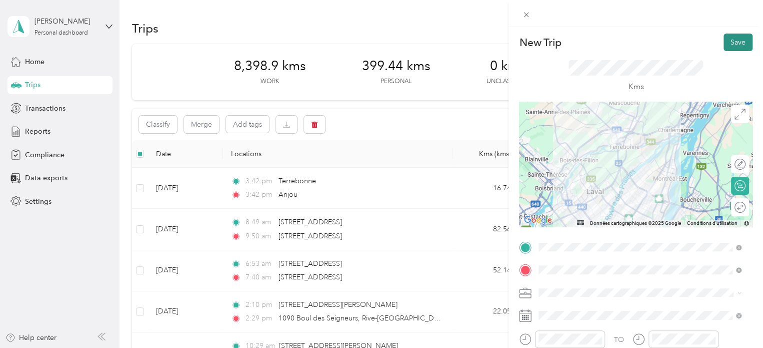
click at [730, 44] on button "Save" at bounding box center [738, 43] width 29 height 18
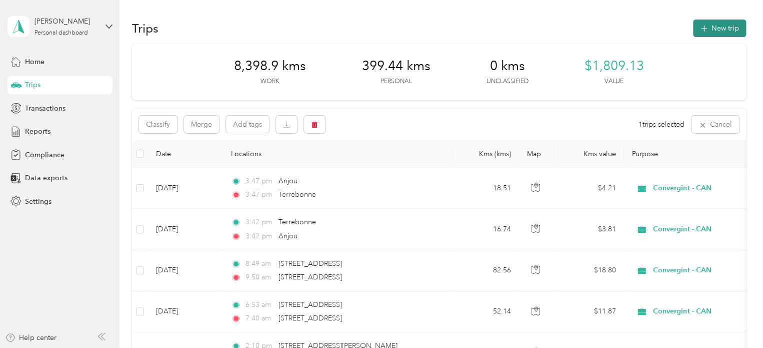
click at [720, 30] on button "New trip" at bounding box center [719, 29] width 53 height 18
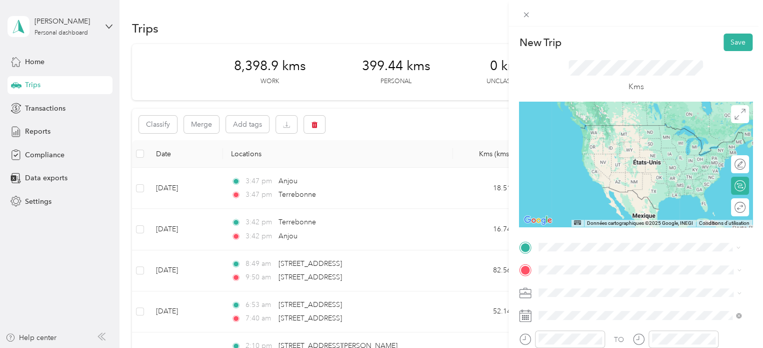
click at [573, 130] on span "Terrebonne [GEOGRAPHIC_DATA], [GEOGRAPHIC_DATA]" at bounding box center [632, 130] width 148 height 18
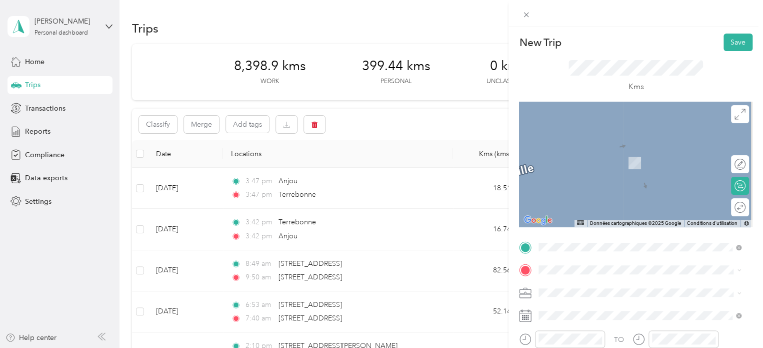
click at [606, 159] on li "[PERSON_NAME][GEOGRAPHIC_DATA], [GEOGRAPHIC_DATA] H7P 0C9, [GEOGRAPHIC_DATA]" at bounding box center [640, 150] width 210 height 28
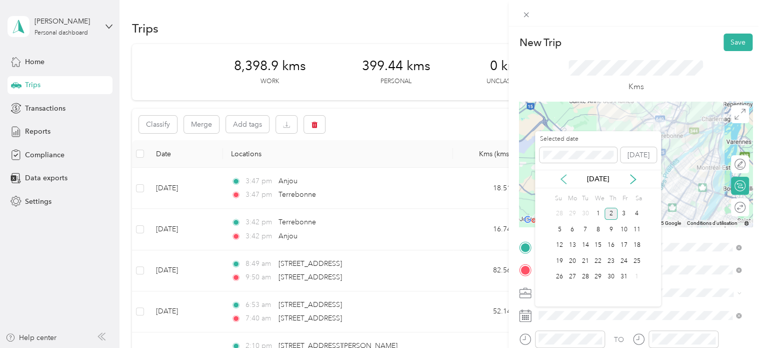
click at [565, 181] on icon at bounding box center [564, 179] width 10 height 10
click at [584, 262] on div "23" at bounding box center [585, 261] width 13 height 13
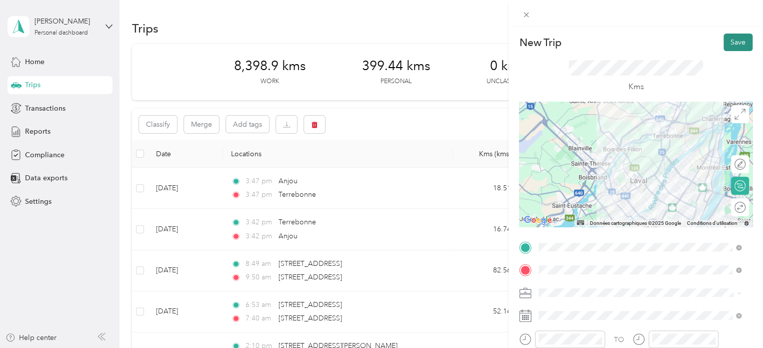
click at [741, 40] on button "Save" at bounding box center [738, 43] width 29 height 18
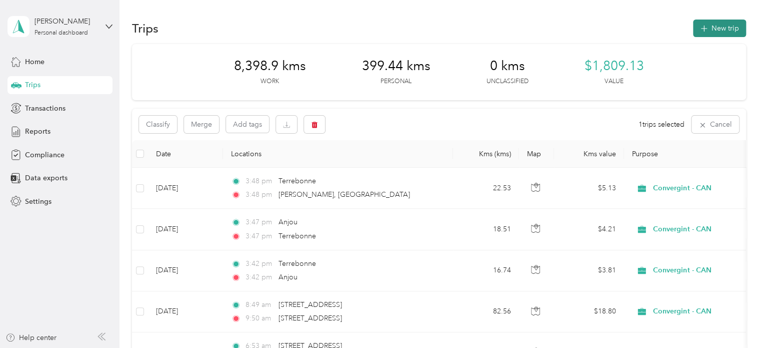
click at [725, 30] on button "New trip" at bounding box center [719, 29] width 53 height 18
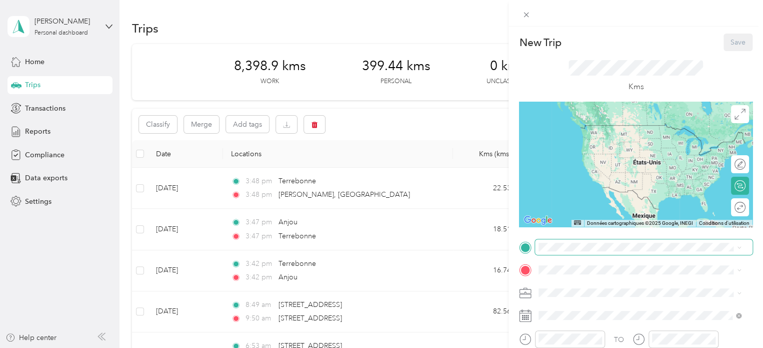
click at [561, 242] on span at bounding box center [644, 247] width 218 height 16
click at [590, 132] on span "[PERSON_NAME][GEOGRAPHIC_DATA], [GEOGRAPHIC_DATA] H7P 0C9, [GEOGRAPHIC_DATA]" at bounding box center [648, 128] width 181 height 18
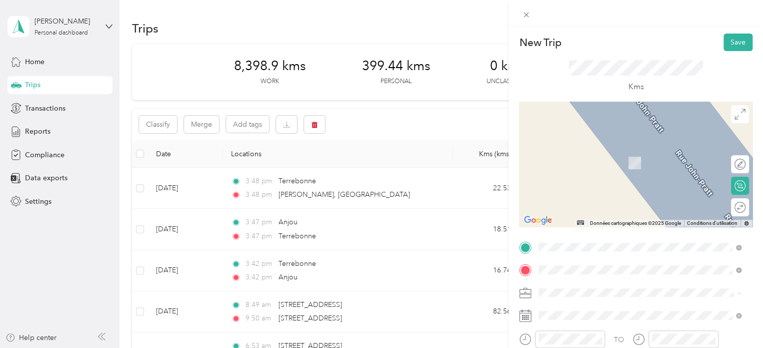
click at [594, 158] on div "Terrebonne [GEOGRAPHIC_DATA], [GEOGRAPHIC_DATA]" at bounding box center [640, 152] width 196 height 21
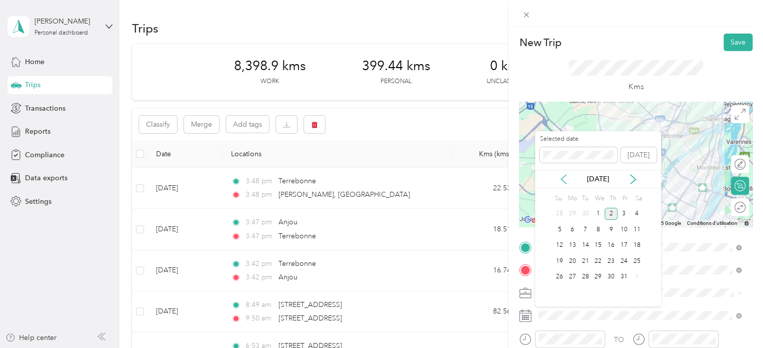
click at [566, 181] on icon at bounding box center [564, 179] width 10 height 10
click at [588, 260] on div "23" at bounding box center [585, 261] width 13 height 13
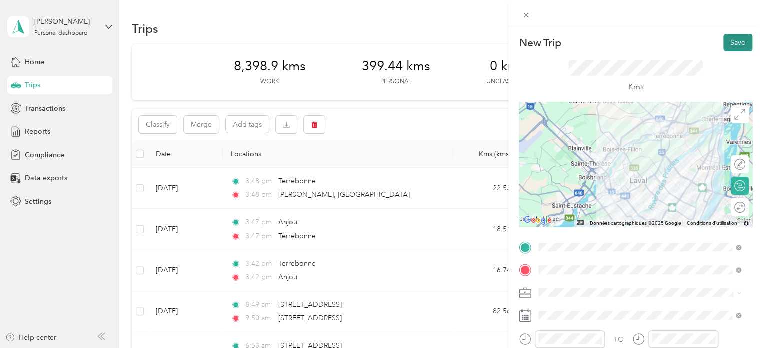
click at [736, 41] on button "Save" at bounding box center [738, 43] width 29 height 18
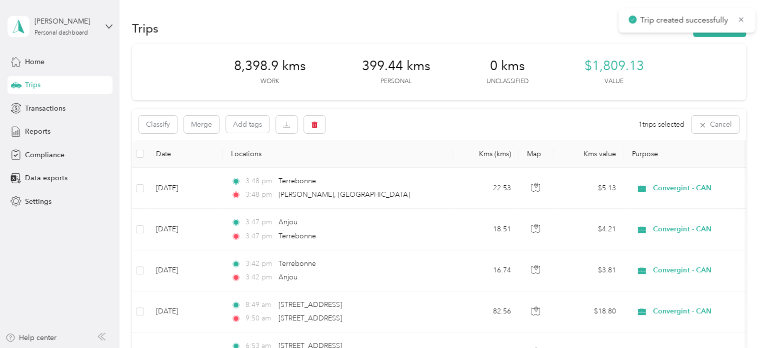
click at [568, 26] on div "Trips New trip" at bounding box center [439, 28] width 614 height 21
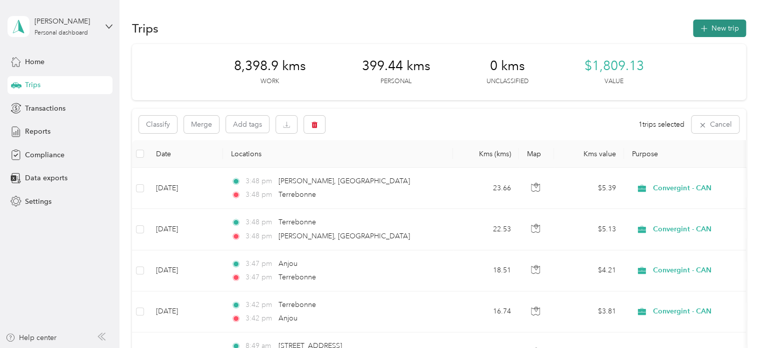
click at [718, 26] on button "New trip" at bounding box center [719, 29] width 53 height 18
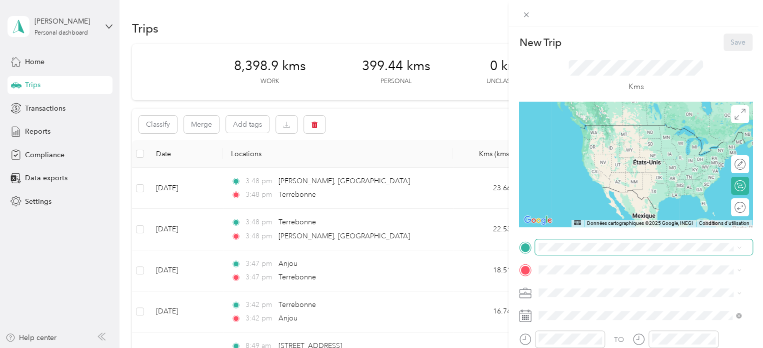
click at [545, 242] on span at bounding box center [644, 247] width 218 height 16
click at [590, 127] on span "Terrebonne [GEOGRAPHIC_DATA], [GEOGRAPHIC_DATA]" at bounding box center [632, 130] width 148 height 18
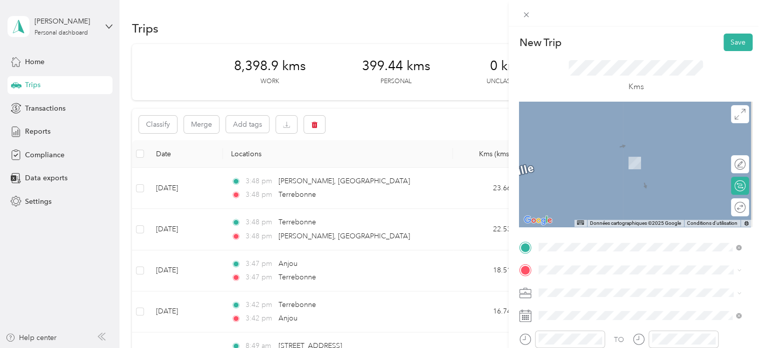
click at [576, 156] on span "[GEOGRAPHIC_DATA] [GEOGRAPHIC_DATA], [GEOGRAPHIC_DATA]" at bounding box center [632, 149] width 148 height 18
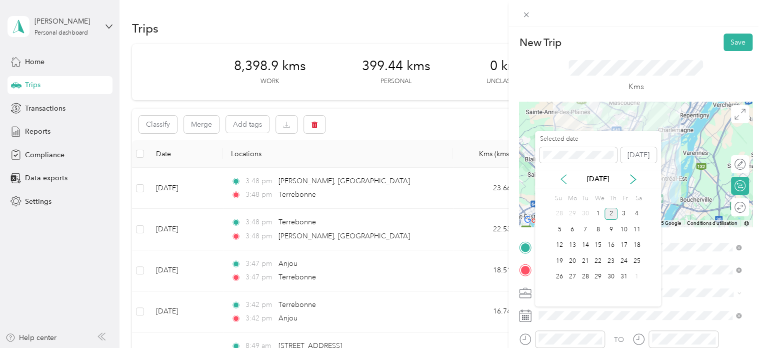
click at [565, 181] on icon at bounding box center [564, 179] width 10 height 10
click at [601, 262] on div "24" at bounding box center [598, 261] width 13 height 13
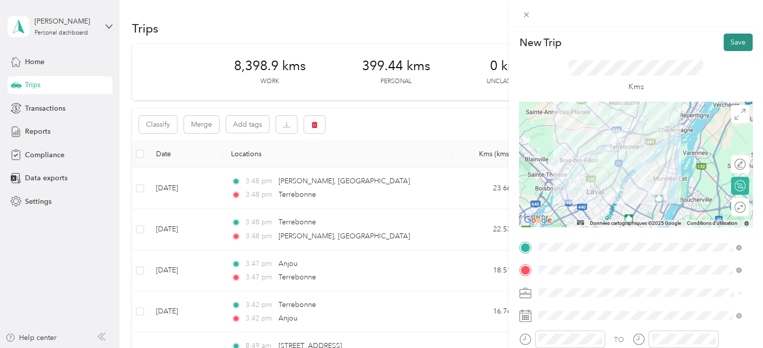
click at [734, 38] on button "Save" at bounding box center [738, 43] width 29 height 18
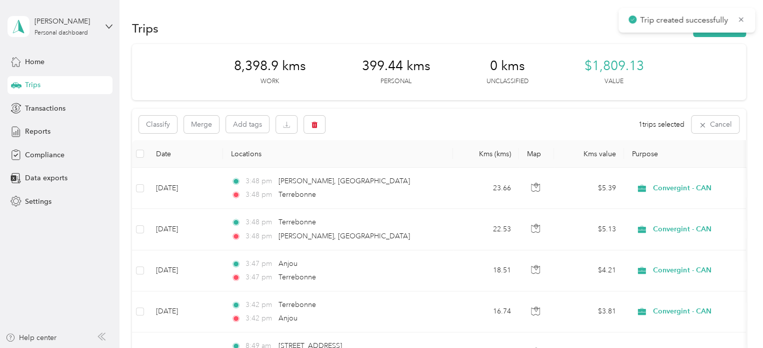
click at [711, 64] on div "8,398.9 kms Work 399.44 kms Personal 0 kms Unclassified $1,809.13 Value" at bounding box center [439, 72] width 614 height 56
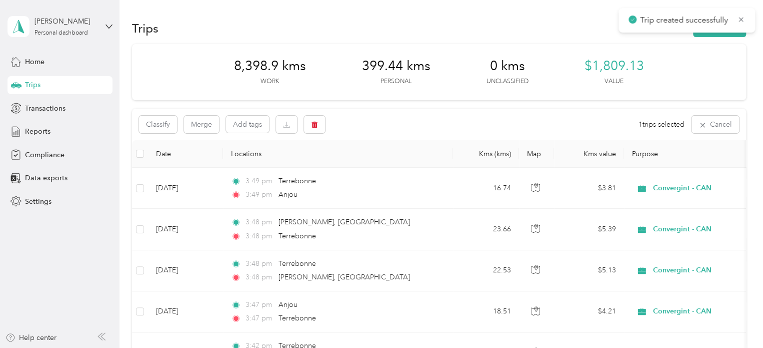
click at [568, 24] on div "Trips New trip" at bounding box center [439, 28] width 614 height 21
click at [703, 29] on icon "button" at bounding box center [704, 29] width 7 height 7
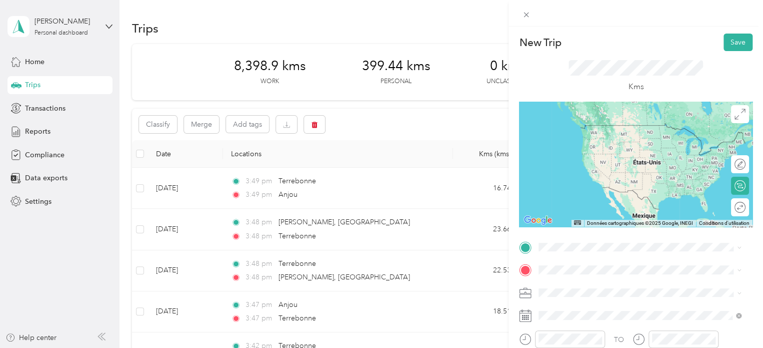
click at [588, 134] on span "[GEOGRAPHIC_DATA] [GEOGRAPHIC_DATA], [GEOGRAPHIC_DATA]" at bounding box center [632, 127] width 148 height 18
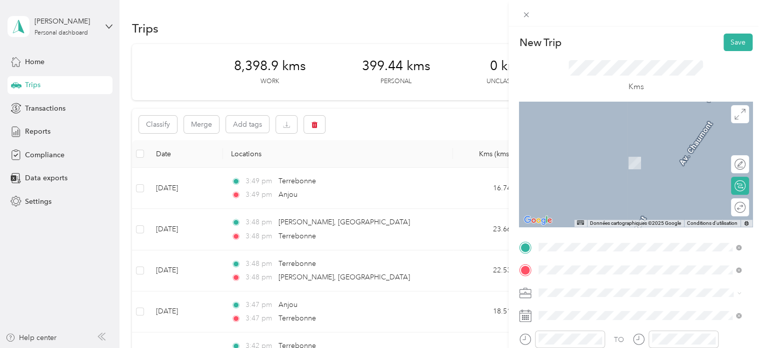
click at [585, 159] on li "Terrebonne [GEOGRAPHIC_DATA], [GEOGRAPHIC_DATA]" at bounding box center [640, 152] width 210 height 28
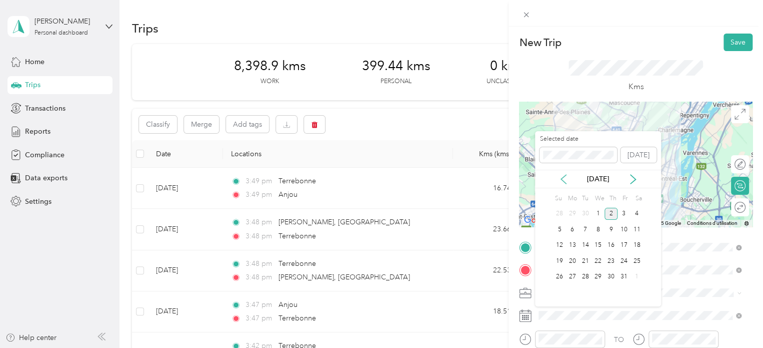
click at [563, 179] on icon at bounding box center [564, 179] width 10 height 10
click at [600, 262] on div "24" at bounding box center [598, 261] width 13 height 13
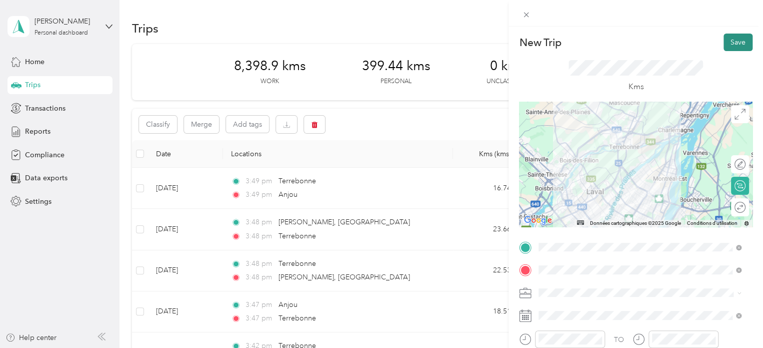
click at [728, 43] on button "Save" at bounding box center [738, 43] width 29 height 18
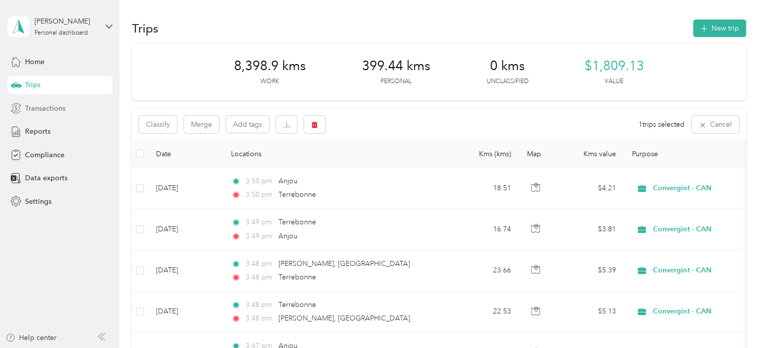
click at [50, 110] on span "Transactions" at bounding box center [45, 108] width 41 height 11
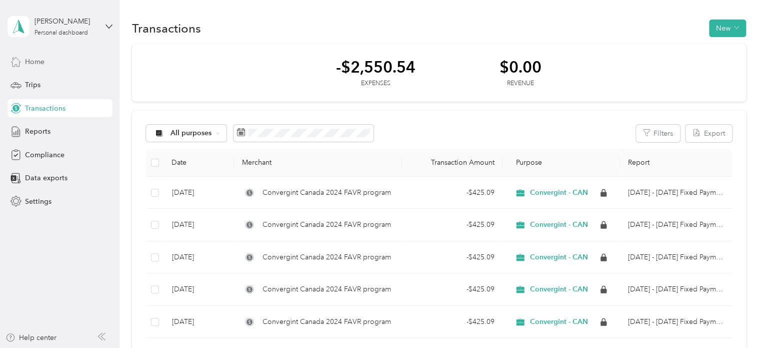
click at [35, 57] on span "Home" at bounding box center [35, 62] width 20 height 11
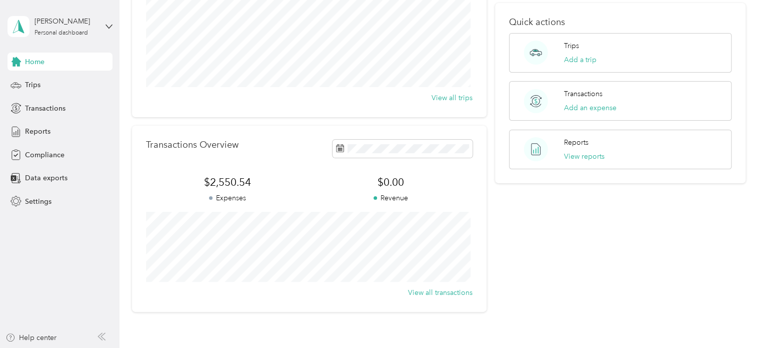
scroll to position [150, 0]
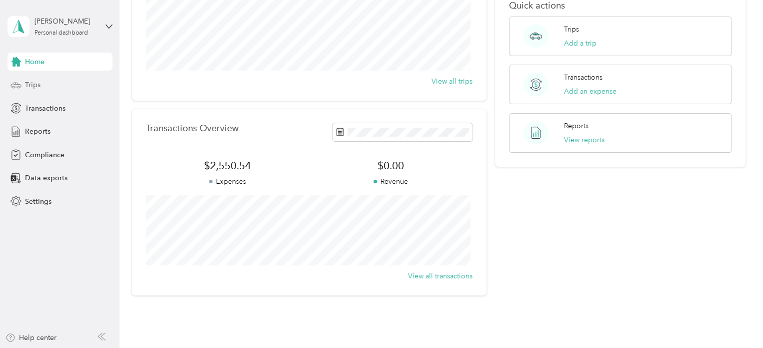
click at [34, 84] on span "Trips" at bounding box center [33, 85] width 16 height 11
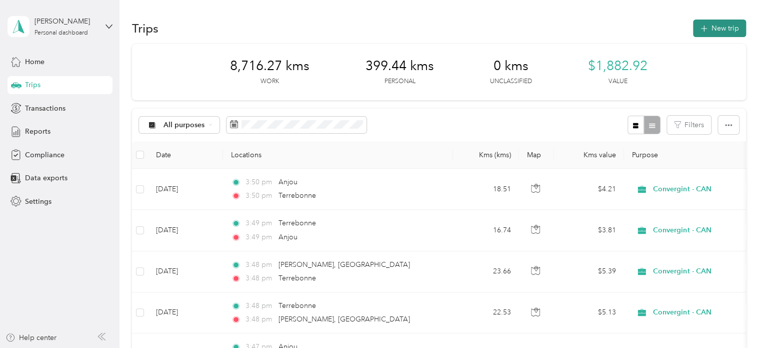
click at [710, 27] on button "New trip" at bounding box center [719, 29] width 53 height 18
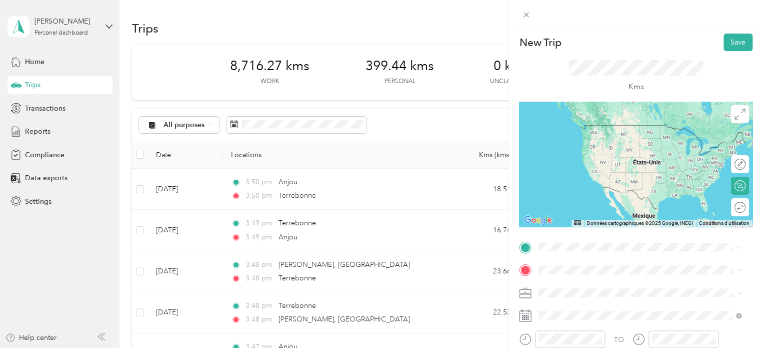
click at [572, 126] on span "Terrebonne [GEOGRAPHIC_DATA], [GEOGRAPHIC_DATA]" at bounding box center [632, 130] width 148 height 18
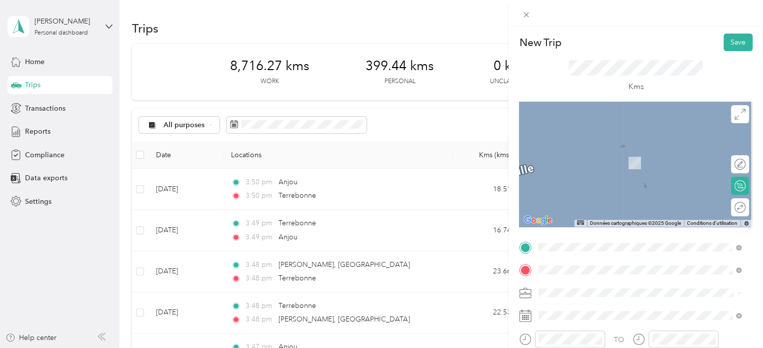
click at [587, 149] on span "[GEOGRAPHIC_DATA] [GEOGRAPHIC_DATA], [GEOGRAPHIC_DATA]" at bounding box center [632, 153] width 148 height 18
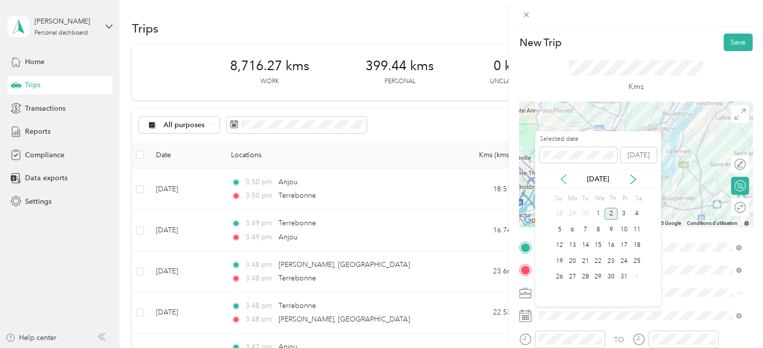
click at [561, 175] on icon at bounding box center [564, 179] width 10 height 10
click at [623, 260] on div "26" at bounding box center [624, 261] width 13 height 13
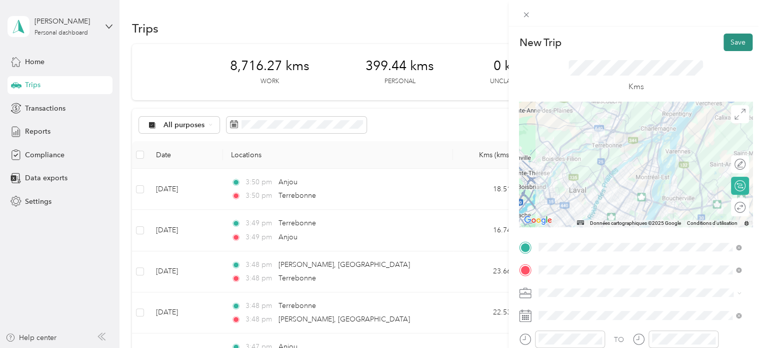
click at [731, 39] on button "Save" at bounding box center [738, 43] width 29 height 18
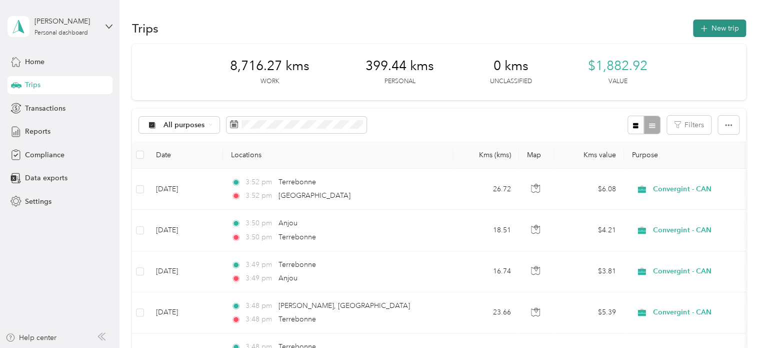
click at [718, 29] on button "New trip" at bounding box center [719, 29] width 53 height 18
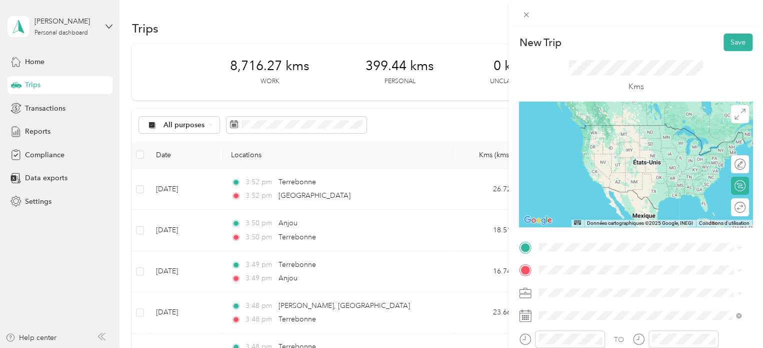
click at [576, 131] on span "[GEOGRAPHIC_DATA] [GEOGRAPHIC_DATA], [GEOGRAPHIC_DATA]" at bounding box center [632, 130] width 148 height 18
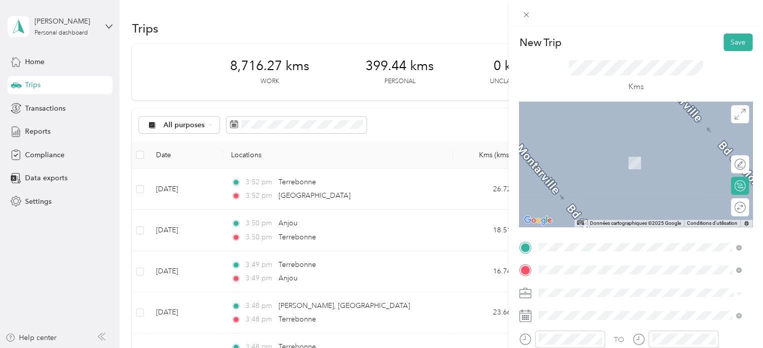
click at [578, 151] on span "Terrebonne [GEOGRAPHIC_DATA], [GEOGRAPHIC_DATA]" at bounding box center [632, 153] width 148 height 18
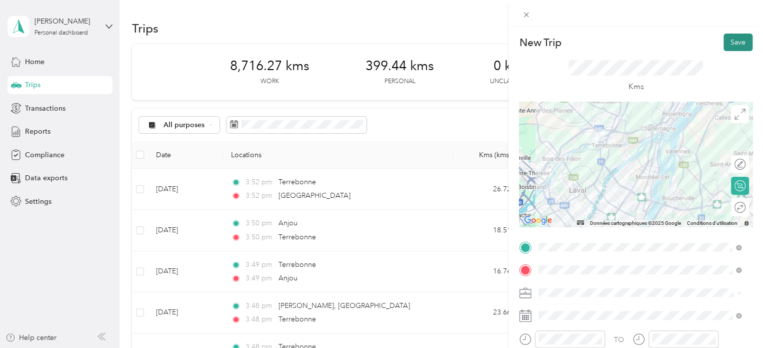
click at [734, 46] on button "Save" at bounding box center [738, 43] width 29 height 18
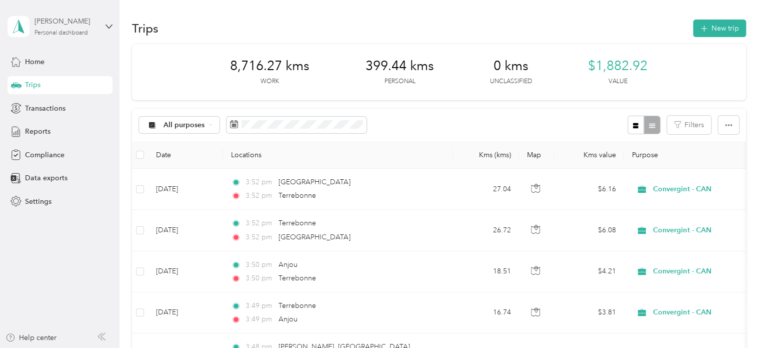
click at [64, 27] on div "[PERSON_NAME] Personal dashboard" at bounding box center [66, 26] width 63 height 20
click at [66, 214] on aside "[PERSON_NAME] Personal dashboard Home Trips Transactions Reports Compliance Dat…" at bounding box center [60, 174] width 120 height 348
click at [42, 178] on span "Data exports" at bounding box center [46, 178] width 43 height 11
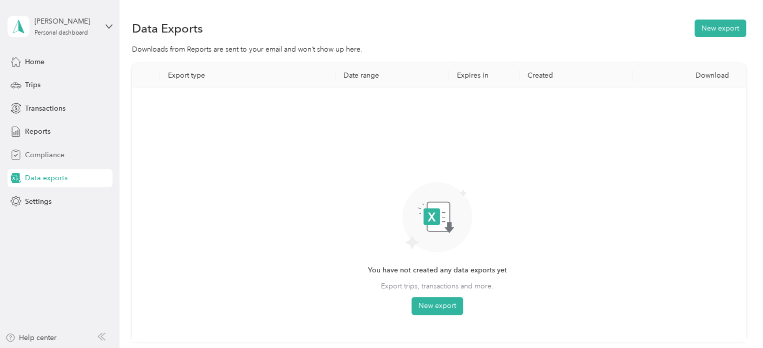
click at [41, 154] on span "Compliance" at bounding box center [45, 155] width 40 height 11
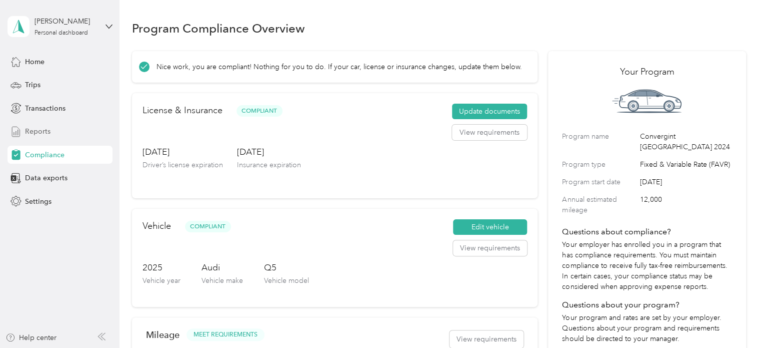
click at [38, 134] on span "Reports" at bounding box center [38, 131] width 26 height 11
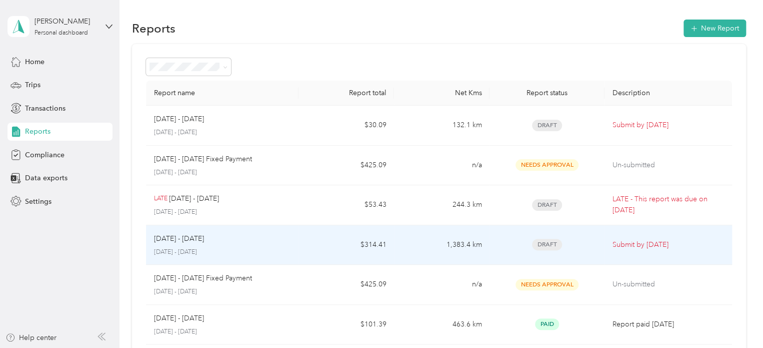
click at [647, 244] on p "Submit by [DATE]" at bounding box center [669, 244] width 112 height 11
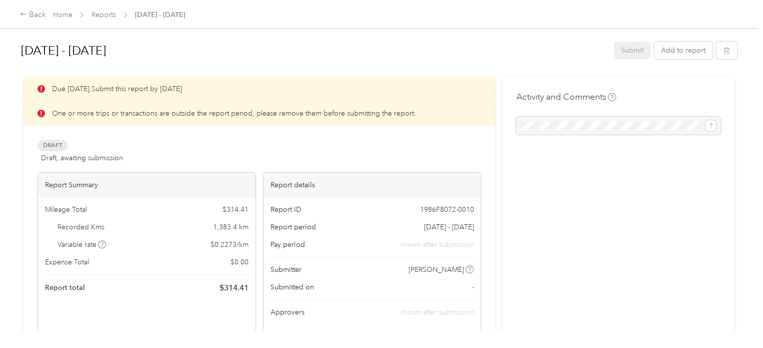
click at [631, 49] on div "Submit Add to report" at bounding box center [675, 51] width 123 height 18
click at [26, 12] on icon at bounding box center [23, 14] width 7 height 7
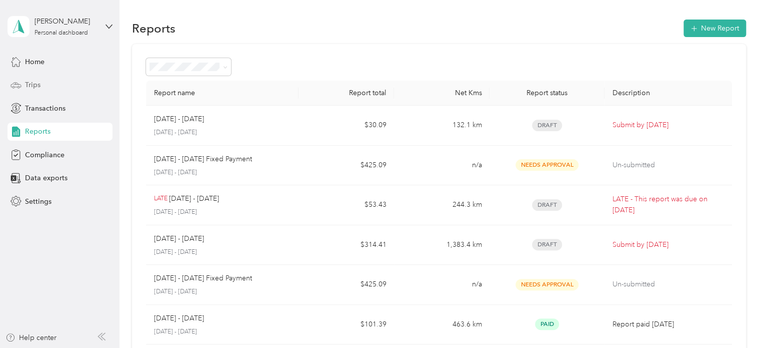
click at [32, 83] on span "Trips" at bounding box center [33, 85] width 16 height 11
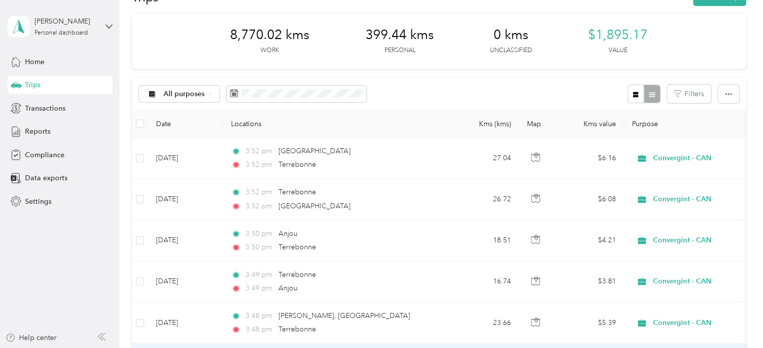
scroll to position [27, 0]
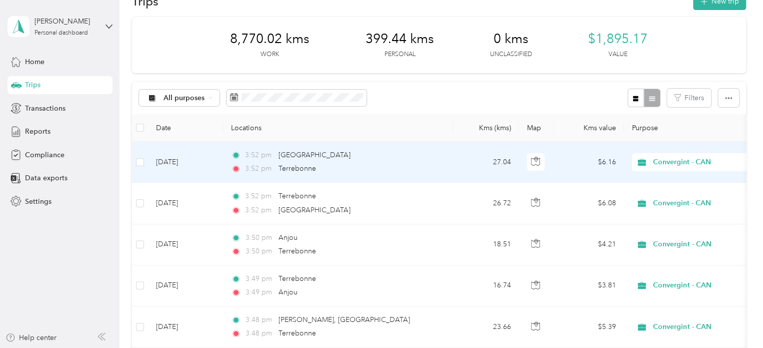
click at [274, 158] on div "3:52 pm [GEOGRAPHIC_DATA]" at bounding box center [336, 155] width 210 height 11
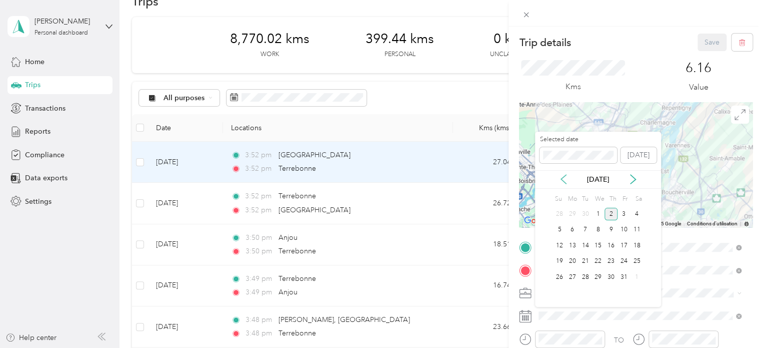
click at [561, 182] on icon at bounding box center [564, 179] width 10 height 10
click at [624, 262] on div "26" at bounding box center [624, 261] width 13 height 13
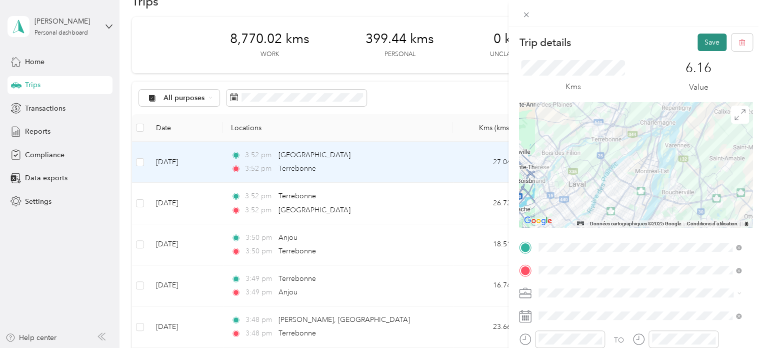
click at [704, 43] on button "Save" at bounding box center [712, 43] width 29 height 18
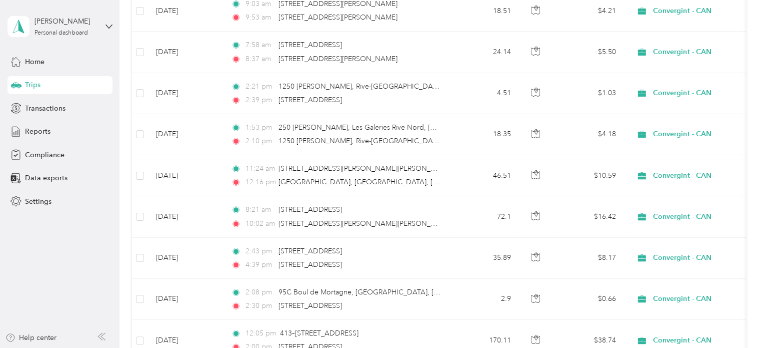
scroll to position [677, 0]
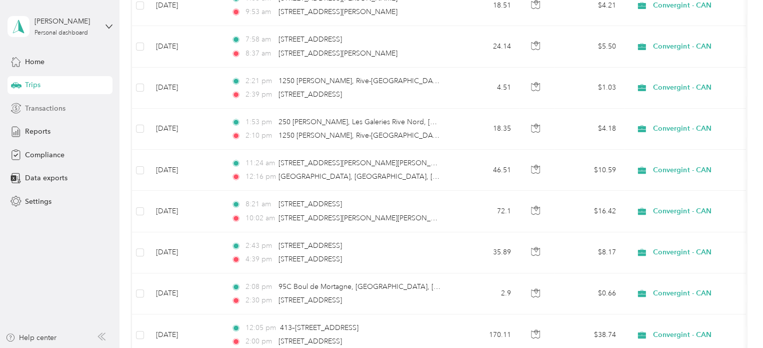
click at [53, 107] on span "Transactions" at bounding box center [45, 108] width 41 height 11
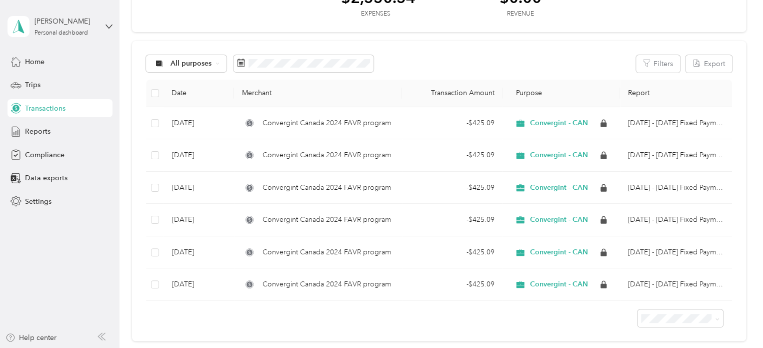
scroll to position [65, 0]
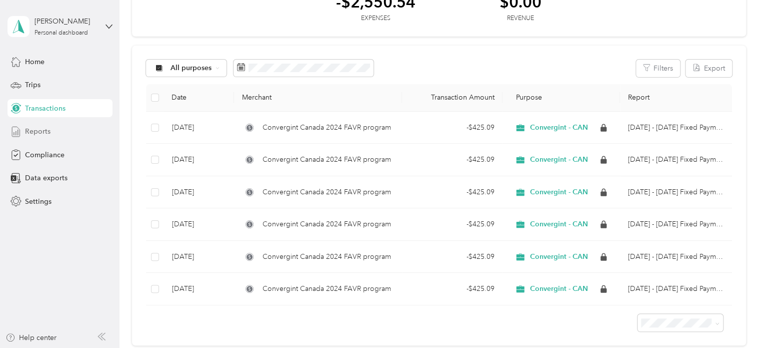
click at [47, 134] on span "Reports" at bounding box center [38, 131] width 26 height 11
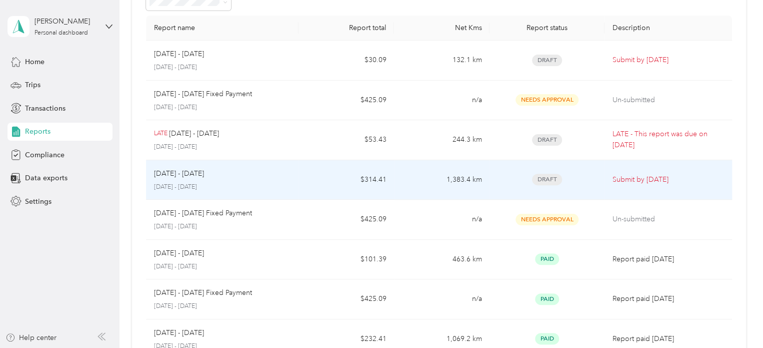
click at [641, 178] on p "Submit by [DATE]" at bounding box center [669, 179] width 112 height 11
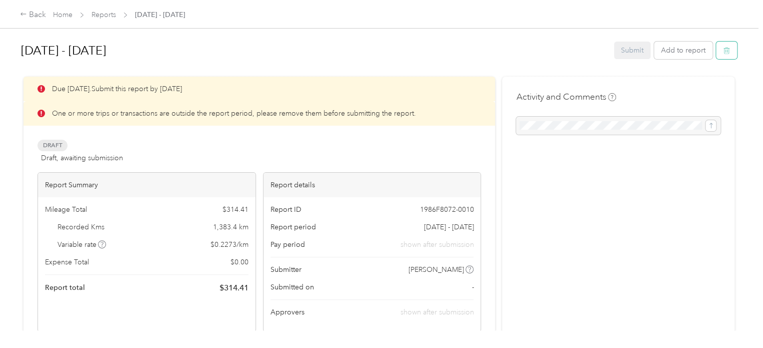
click at [723, 54] on icon "button" at bounding box center [726, 50] width 7 height 7
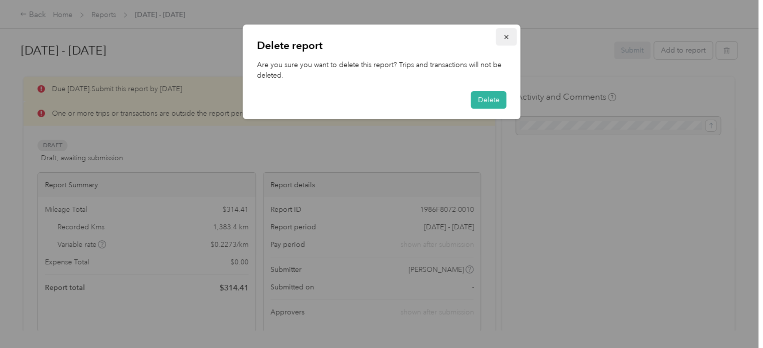
click at [506, 35] on icon "button" at bounding box center [506, 37] width 7 height 7
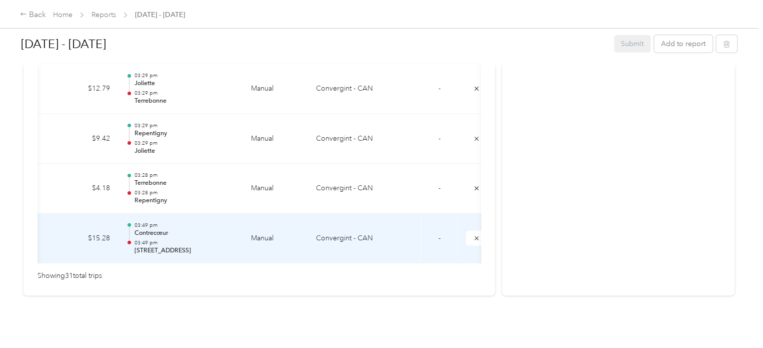
scroll to position [0, 165]
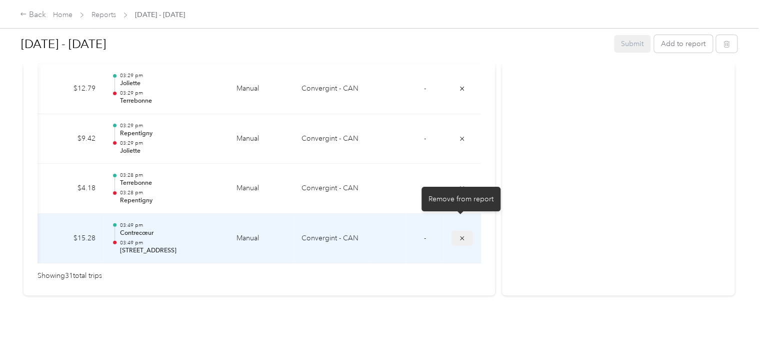
click at [462, 235] on icon "submit" at bounding box center [462, 238] width 7 height 7
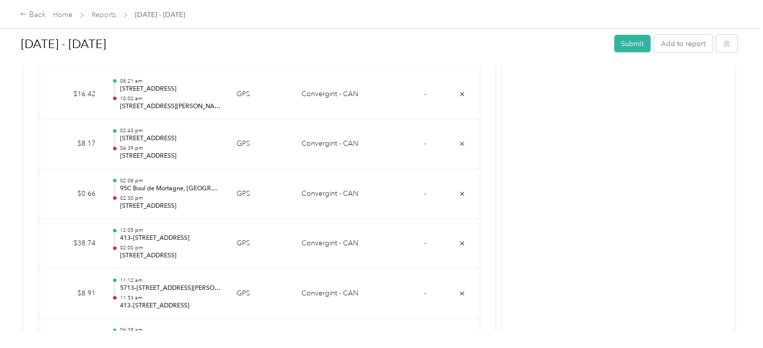
scroll to position [1070, 0]
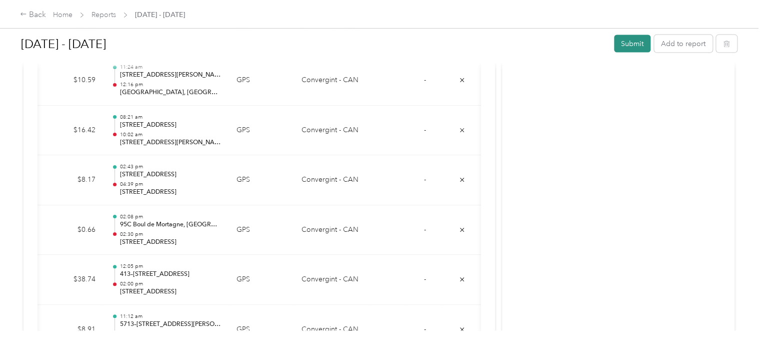
click at [636, 43] on button "Submit" at bounding box center [632, 44] width 37 height 18
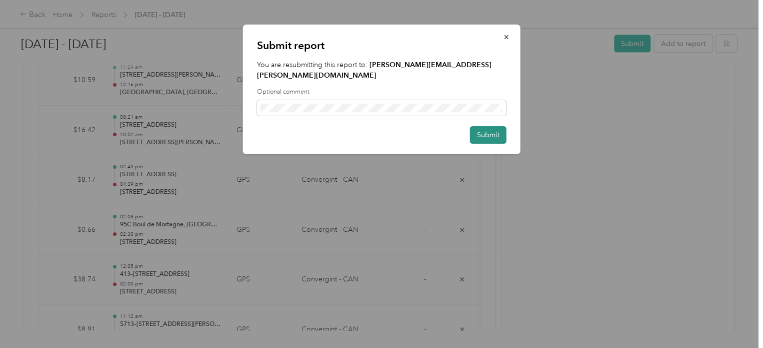
click at [486, 126] on button "Submit" at bounding box center [488, 135] width 37 height 18
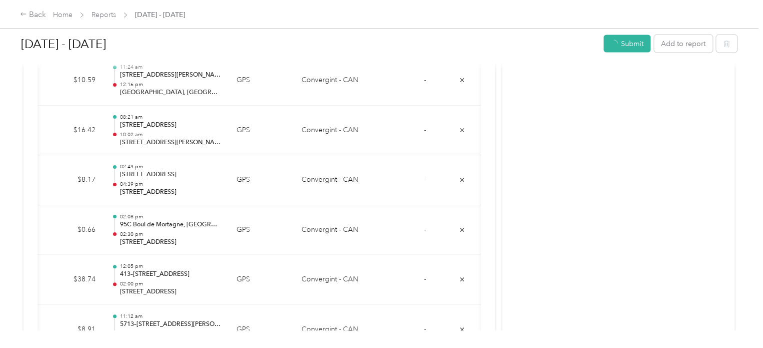
scroll to position [1046, 0]
